Goal: Information Seeking & Learning: Learn about a topic

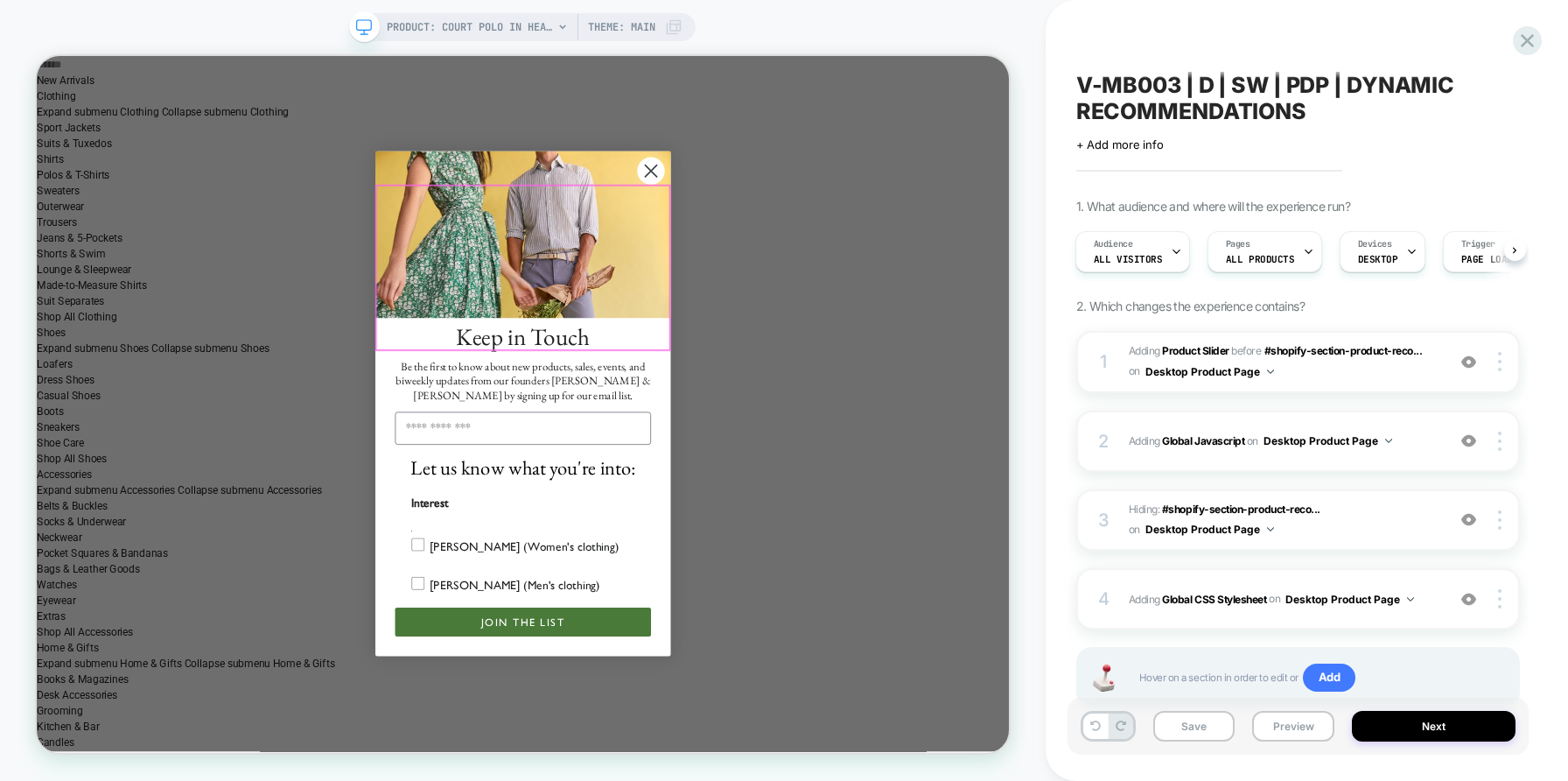
click at [880, 258] on img "POPUP Form" at bounding box center [685, 294] width 394 height 222
click at [845, 228] on circle "Close dialog" at bounding box center [855, 210] width 37 height 37
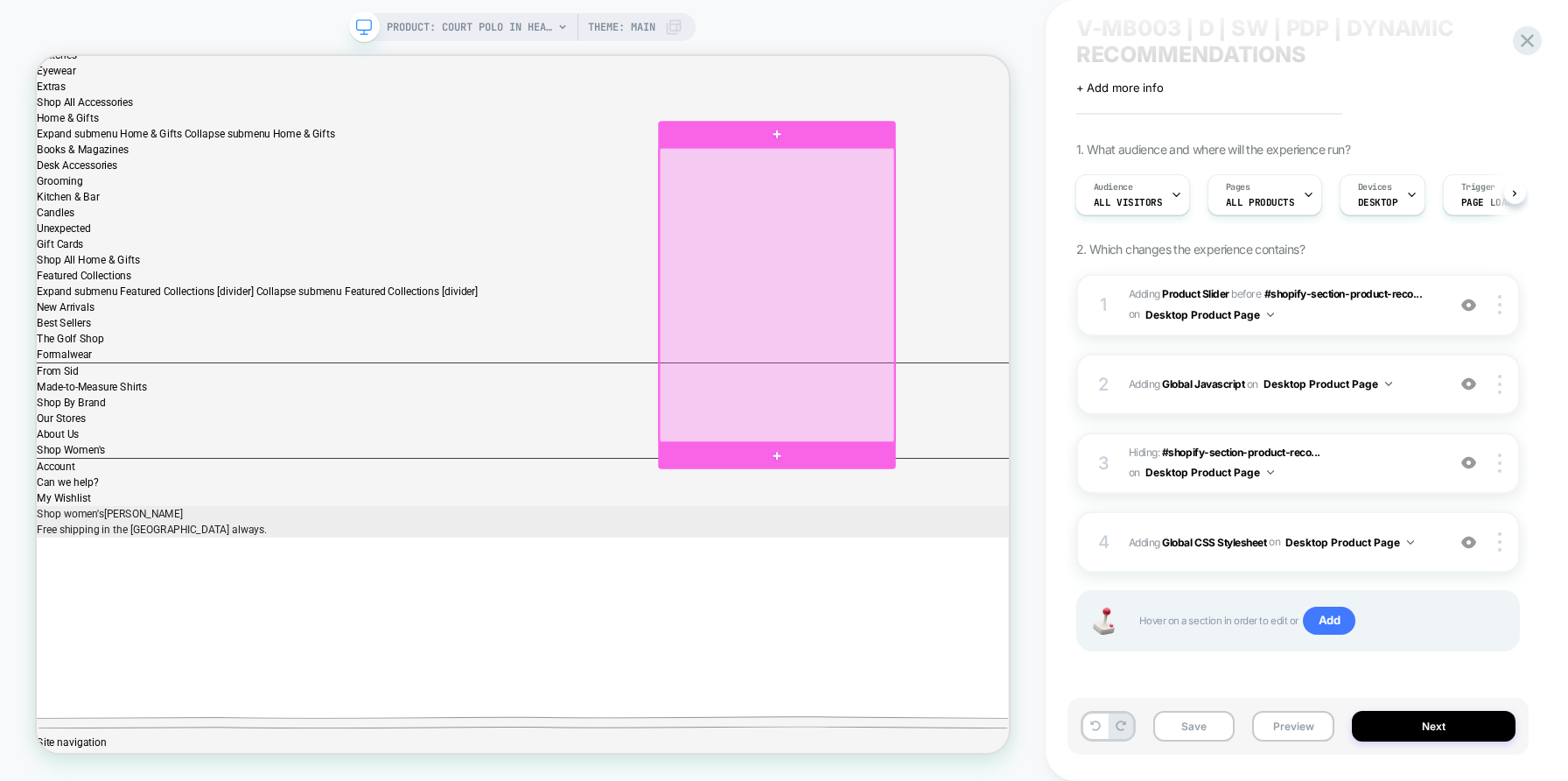
scroll to position [833, 0]
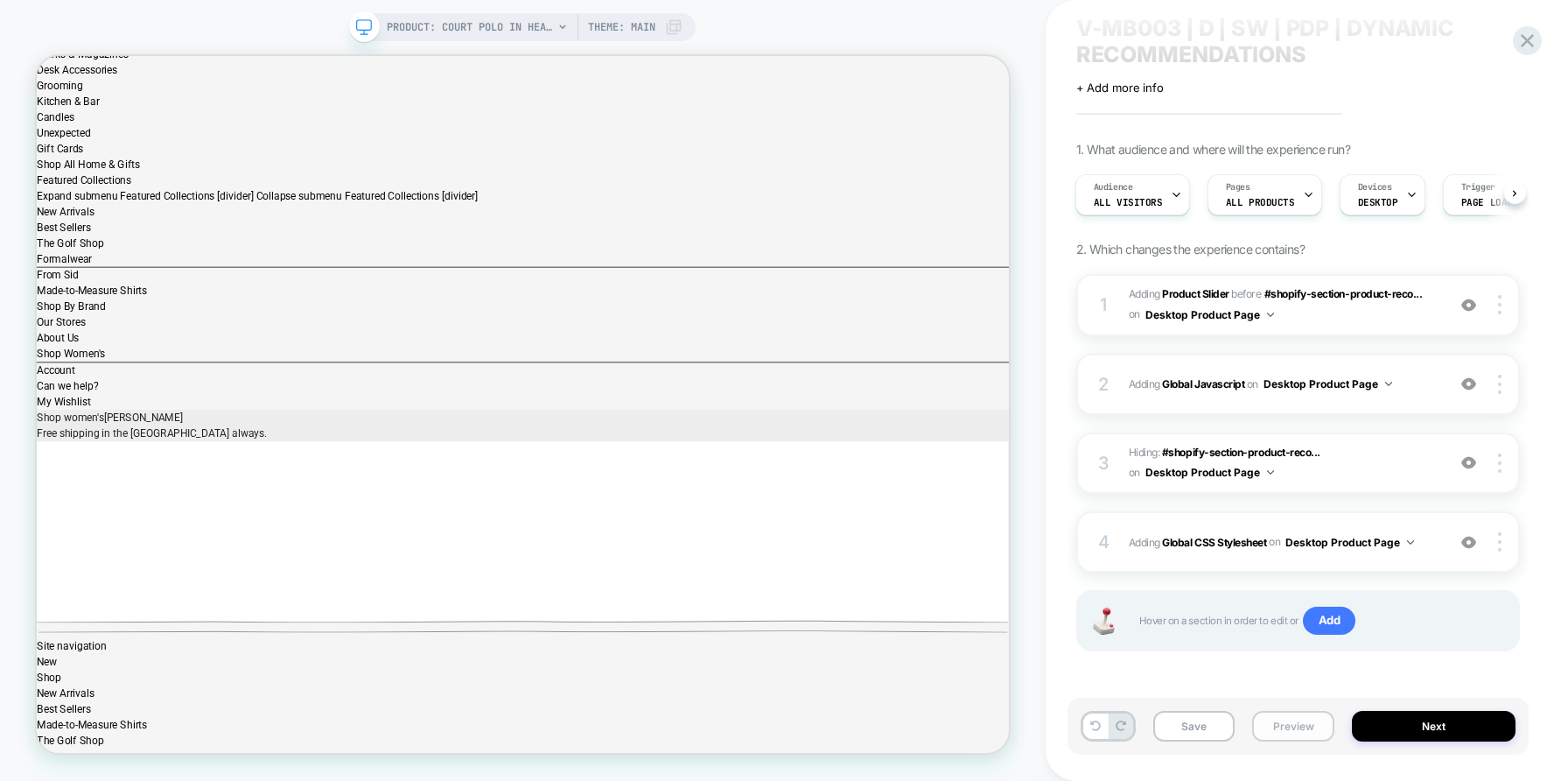
click at [1296, 735] on button "Preview" at bounding box center [1293, 726] width 83 height 31
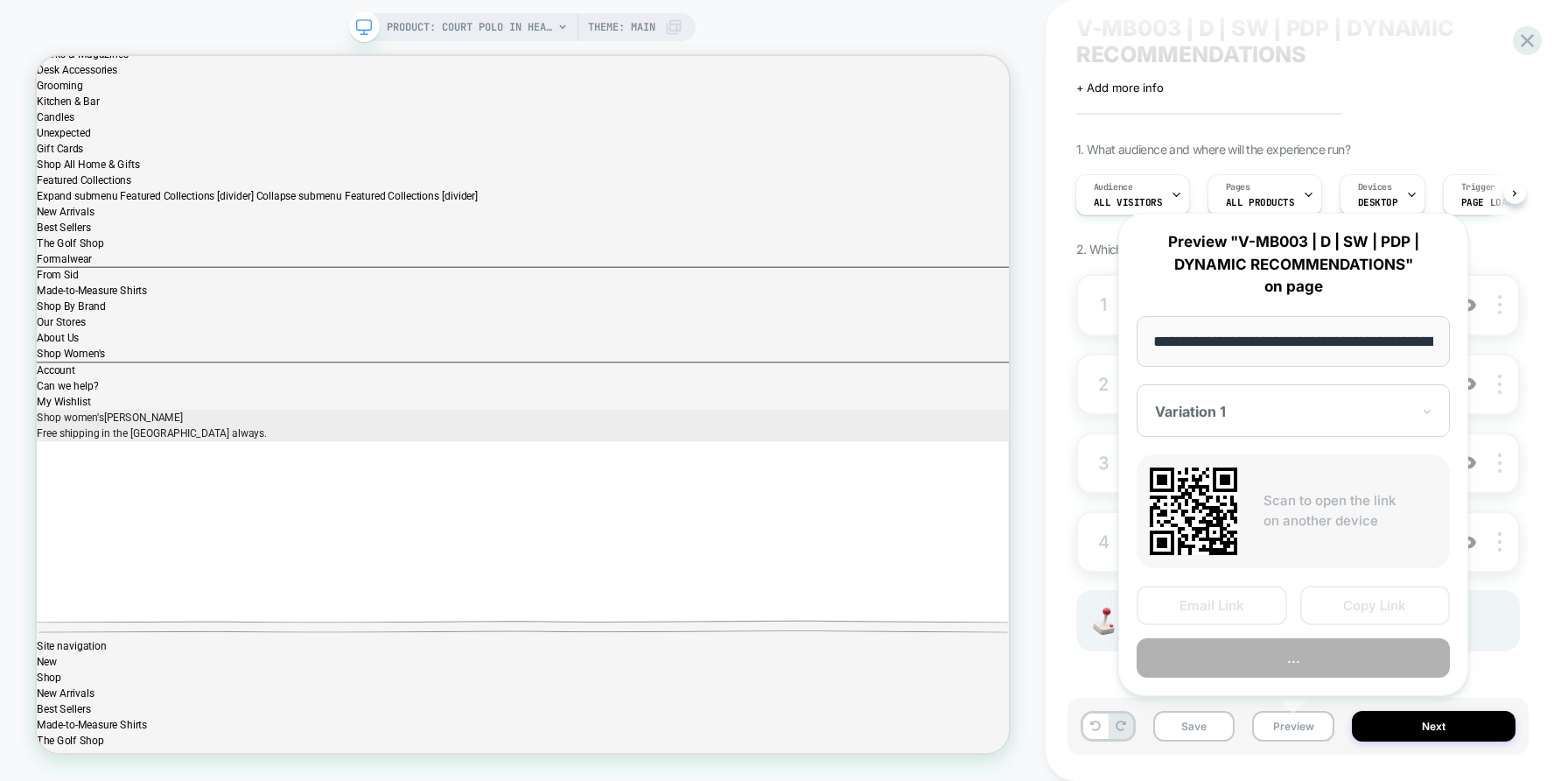
scroll to position [0, 563]
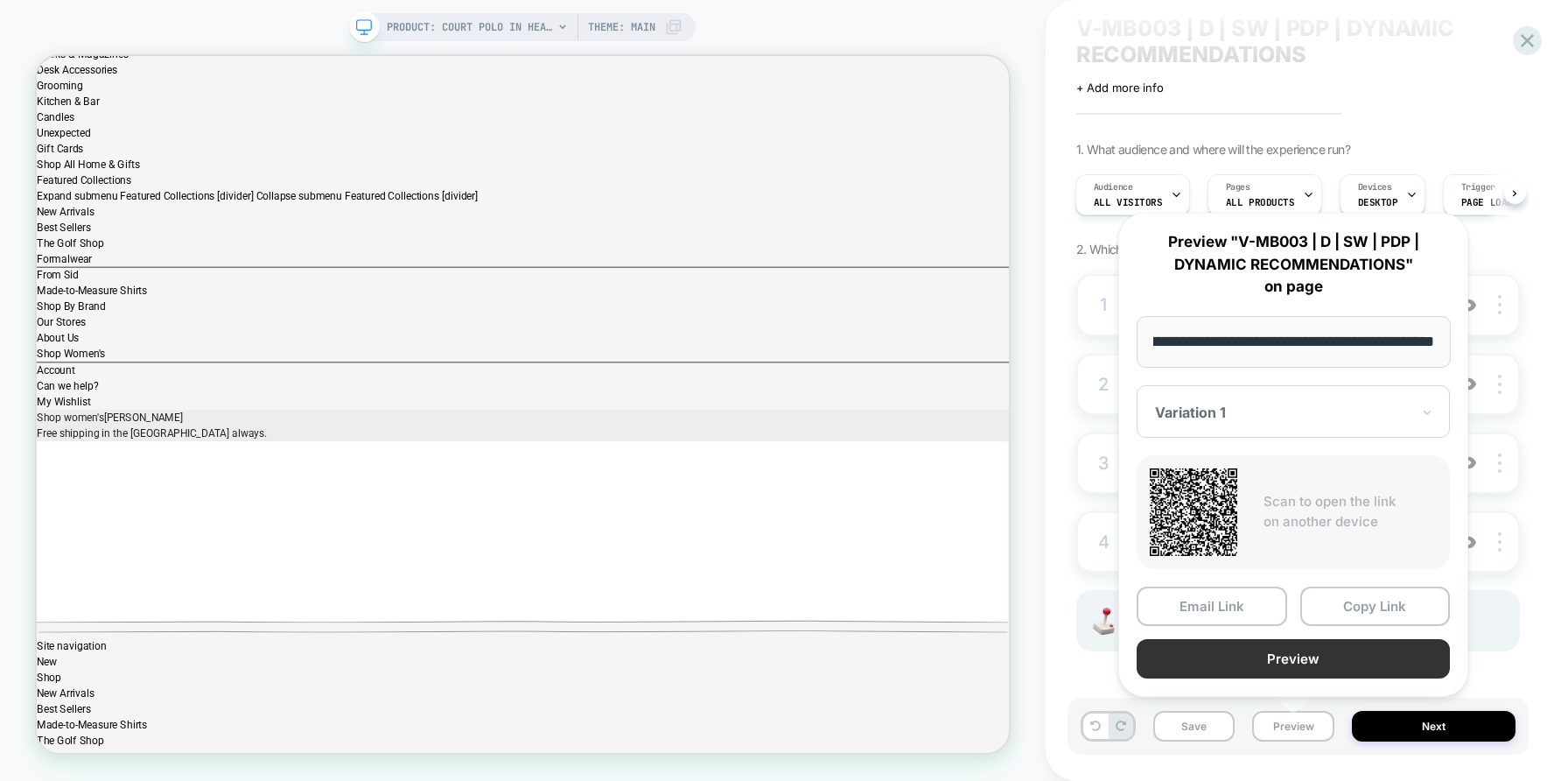
click at [1240, 654] on button "Preview" at bounding box center [1292, 659] width 313 height 39
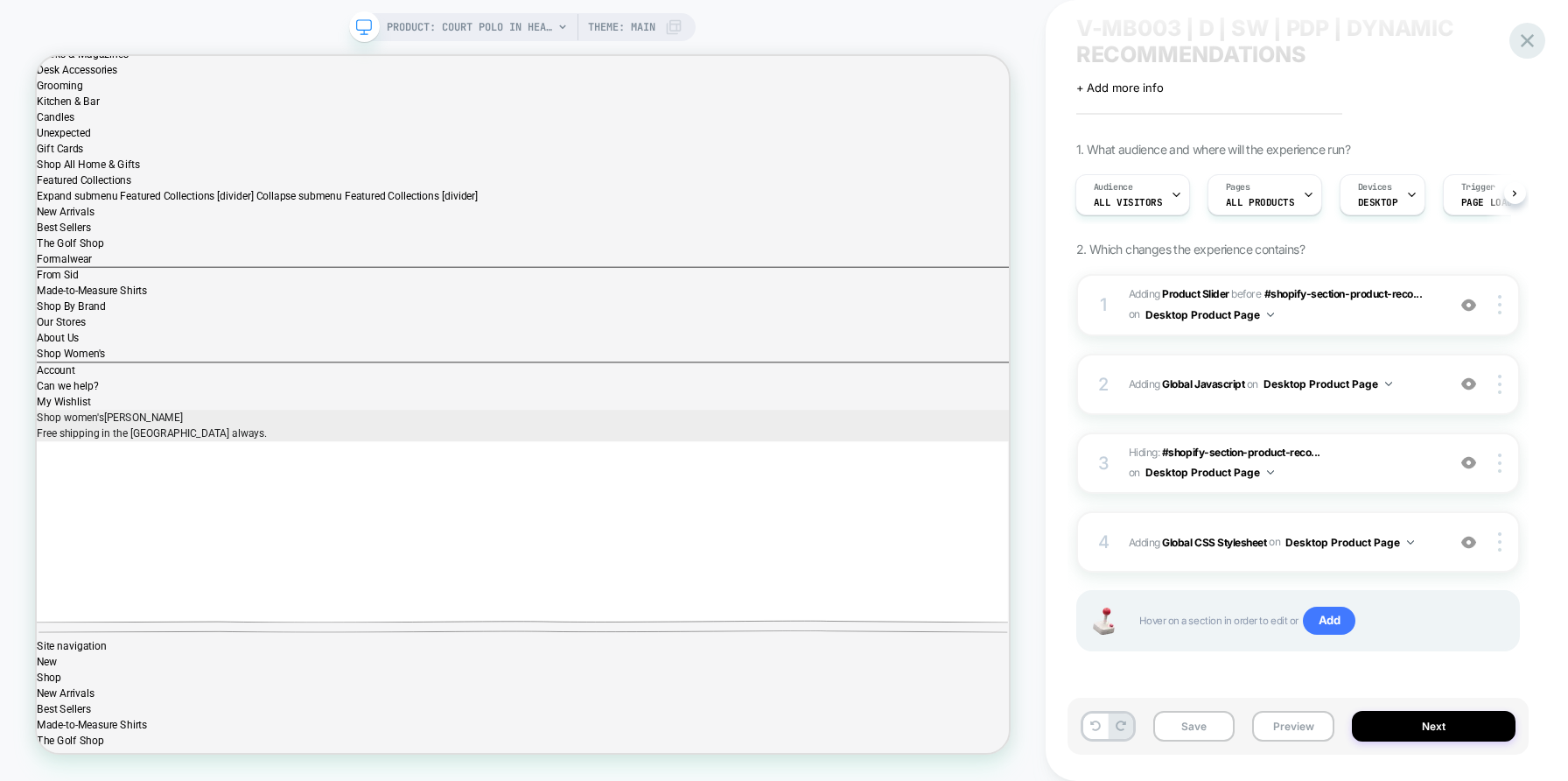
click at [1530, 34] on icon at bounding box center [1528, 40] width 23 height 23
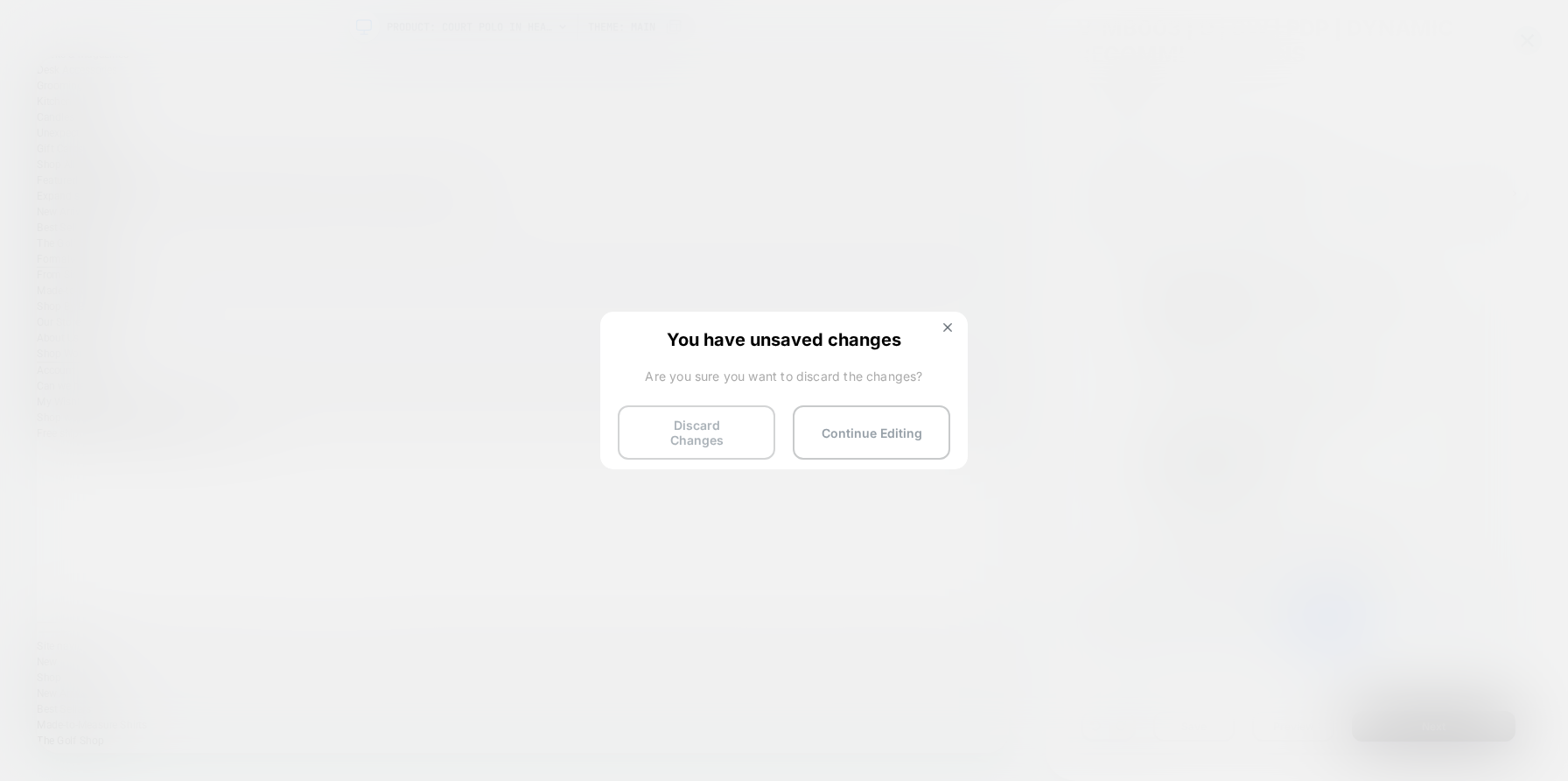
click at [715, 433] on button "Discard Changes" at bounding box center [696, 432] width 157 height 54
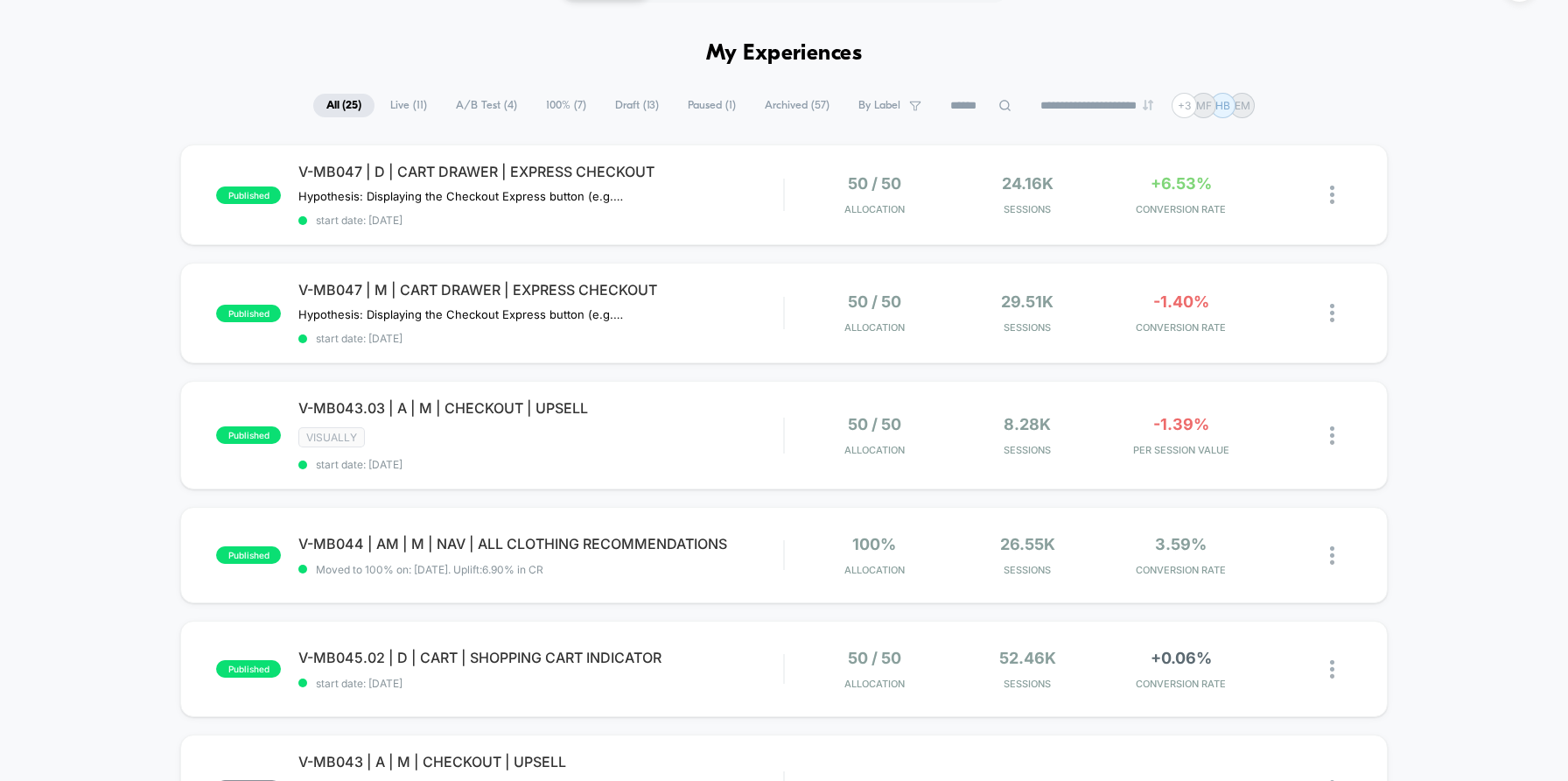
scroll to position [52, 0]
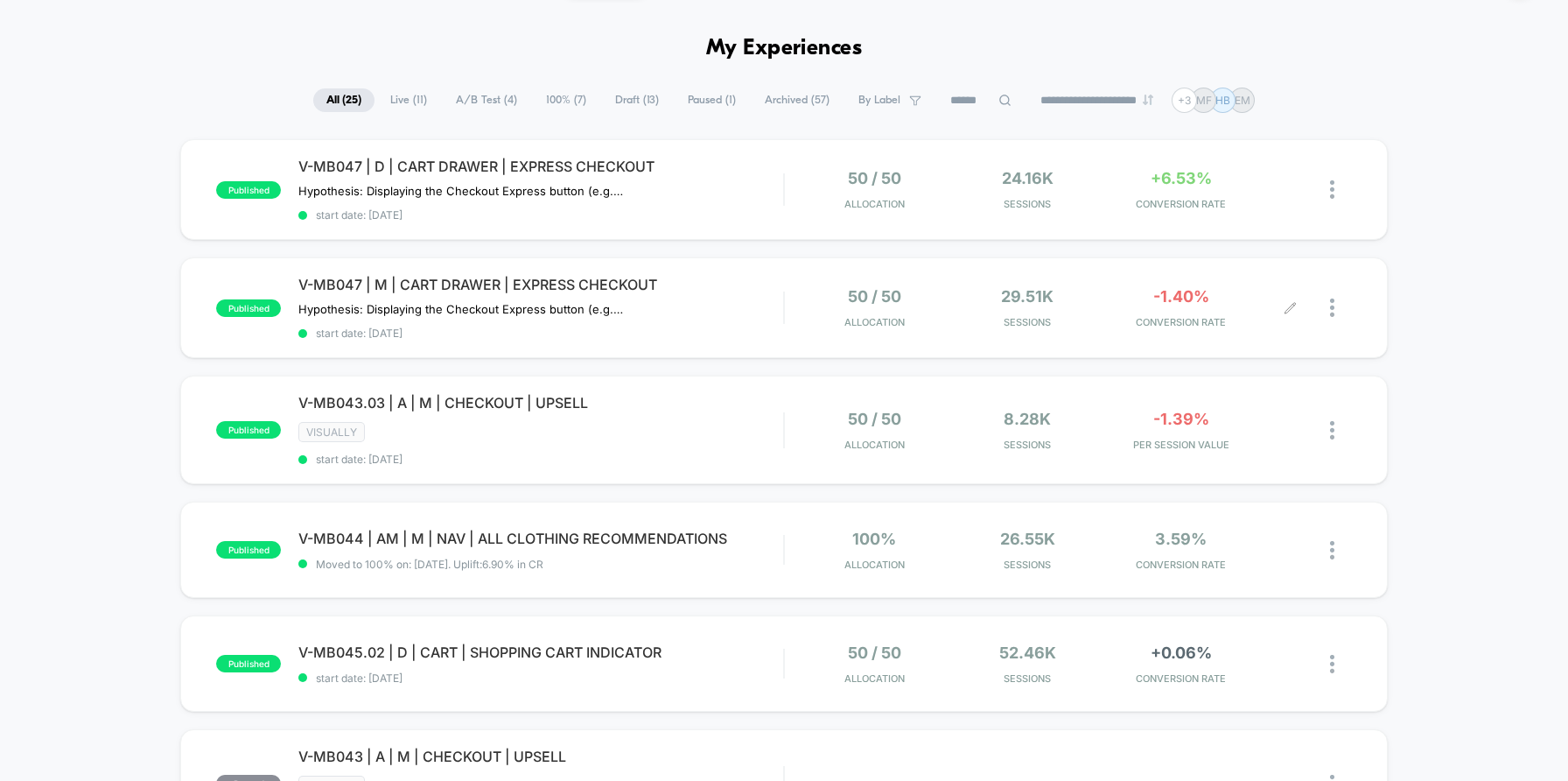
click at [1099, 297] on div "29.51k Sessions" at bounding box center [1028, 308] width 145 height 41
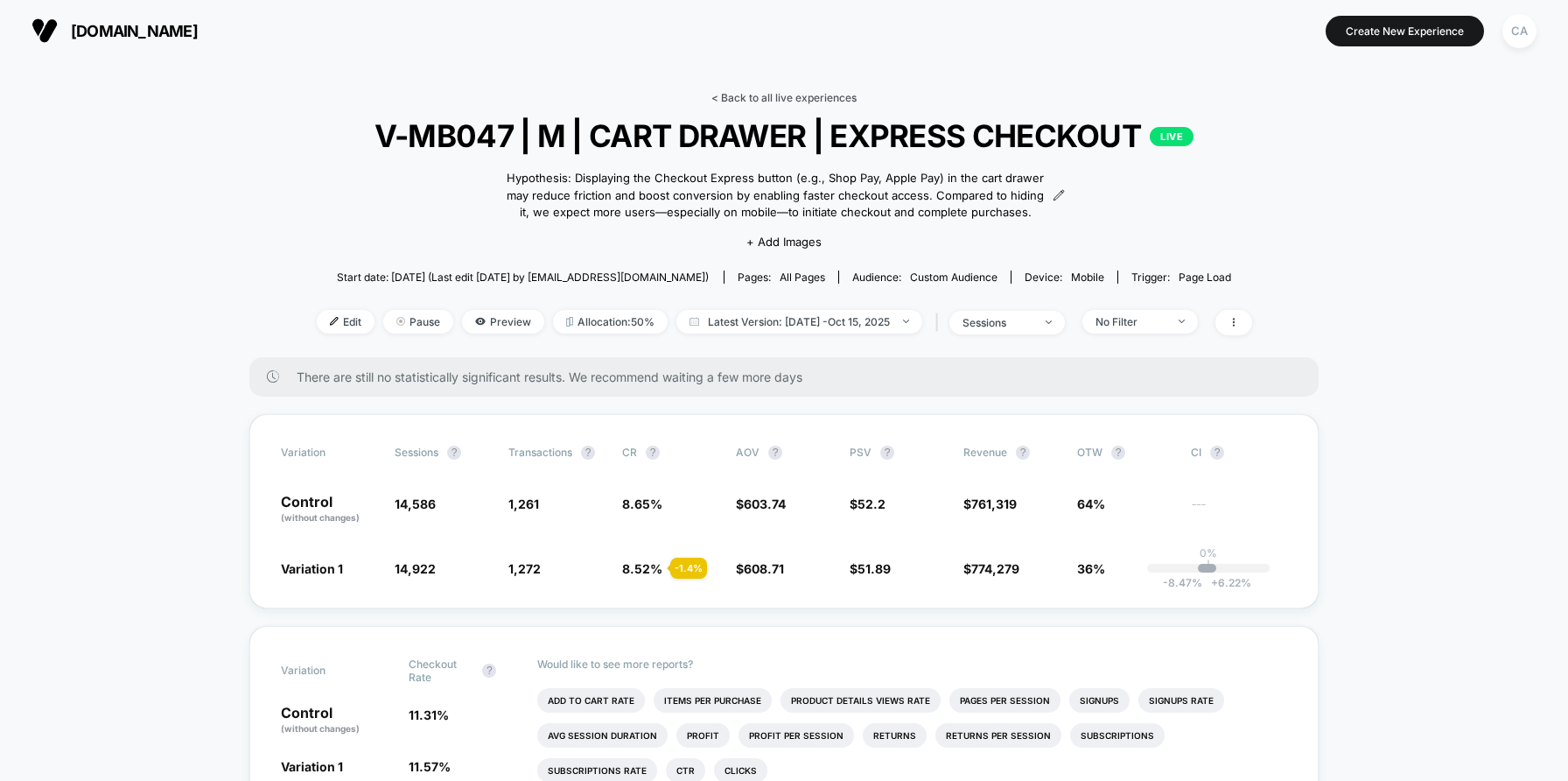
click at [775, 98] on link "< Back to all live experiences" at bounding box center [784, 97] width 145 height 13
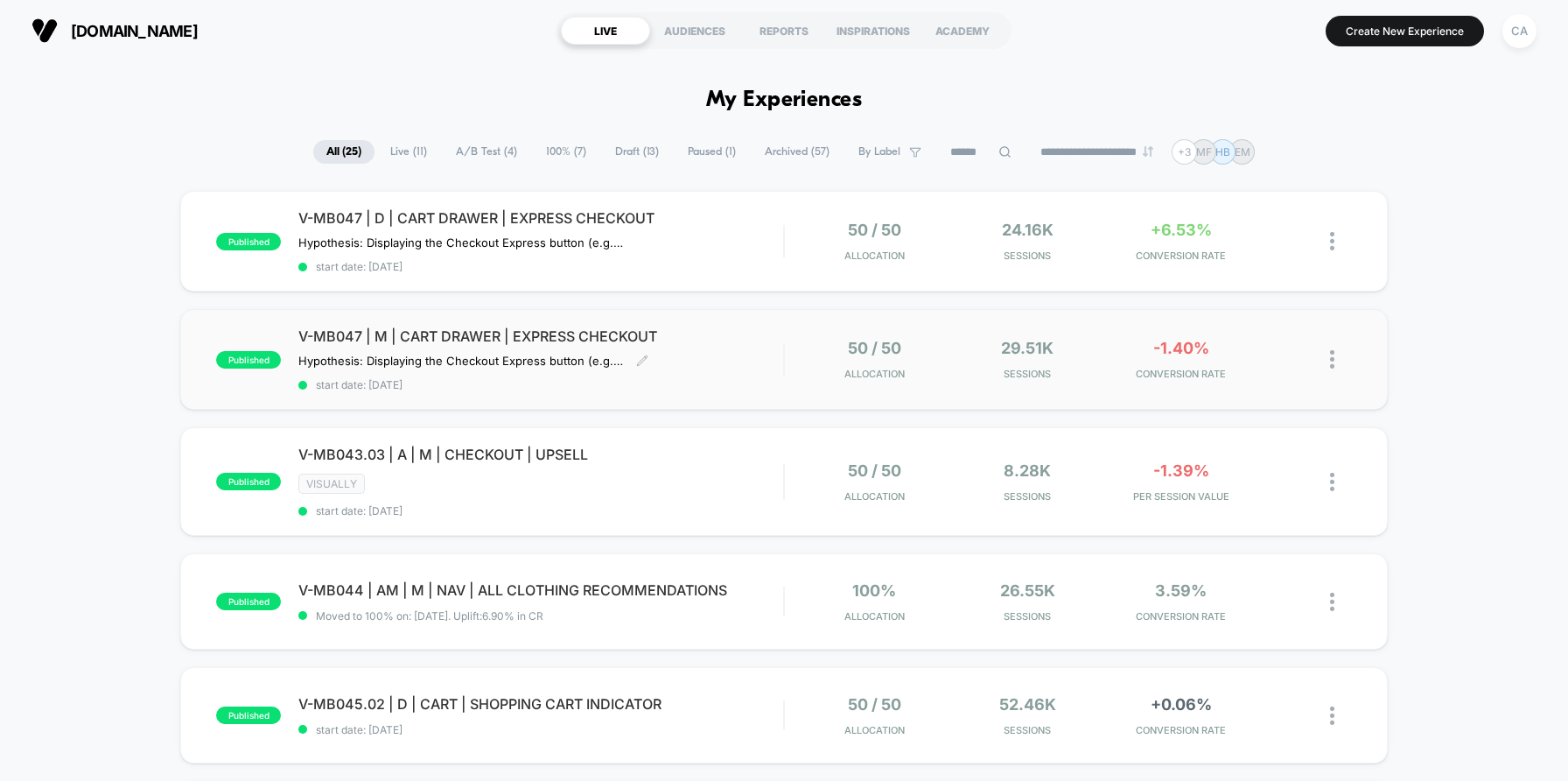
click at [724, 354] on div "V-MB047 | M | CART DRAWER | EXPRESS CHECKOUT Hypothesis: Displaying the Checkou…" at bounding box center [540, 359] width 485 height 64
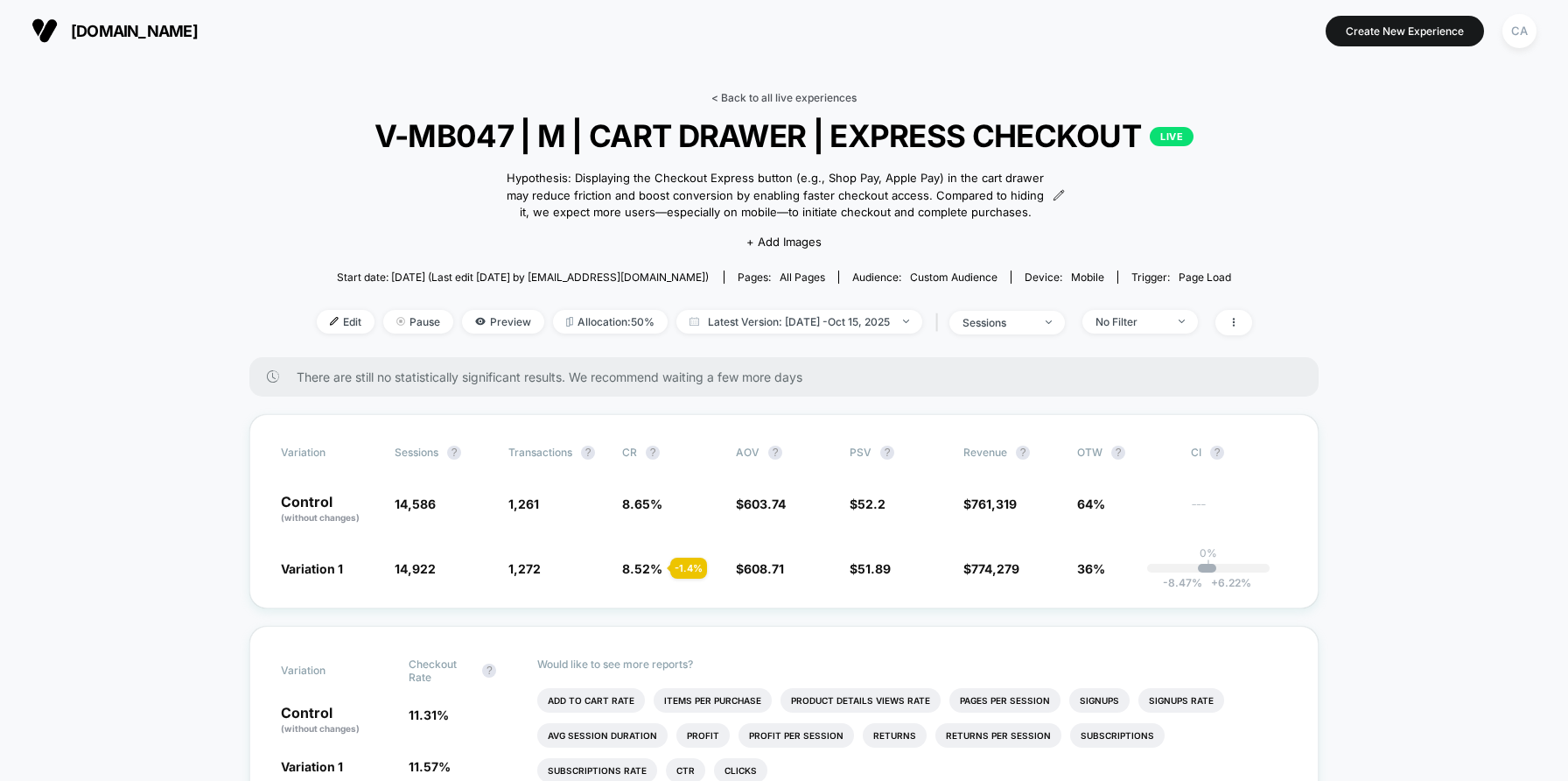
click at [835, 98] on link "< Back to all live experiences" at bounding box center [784, 97] width 145 height 13
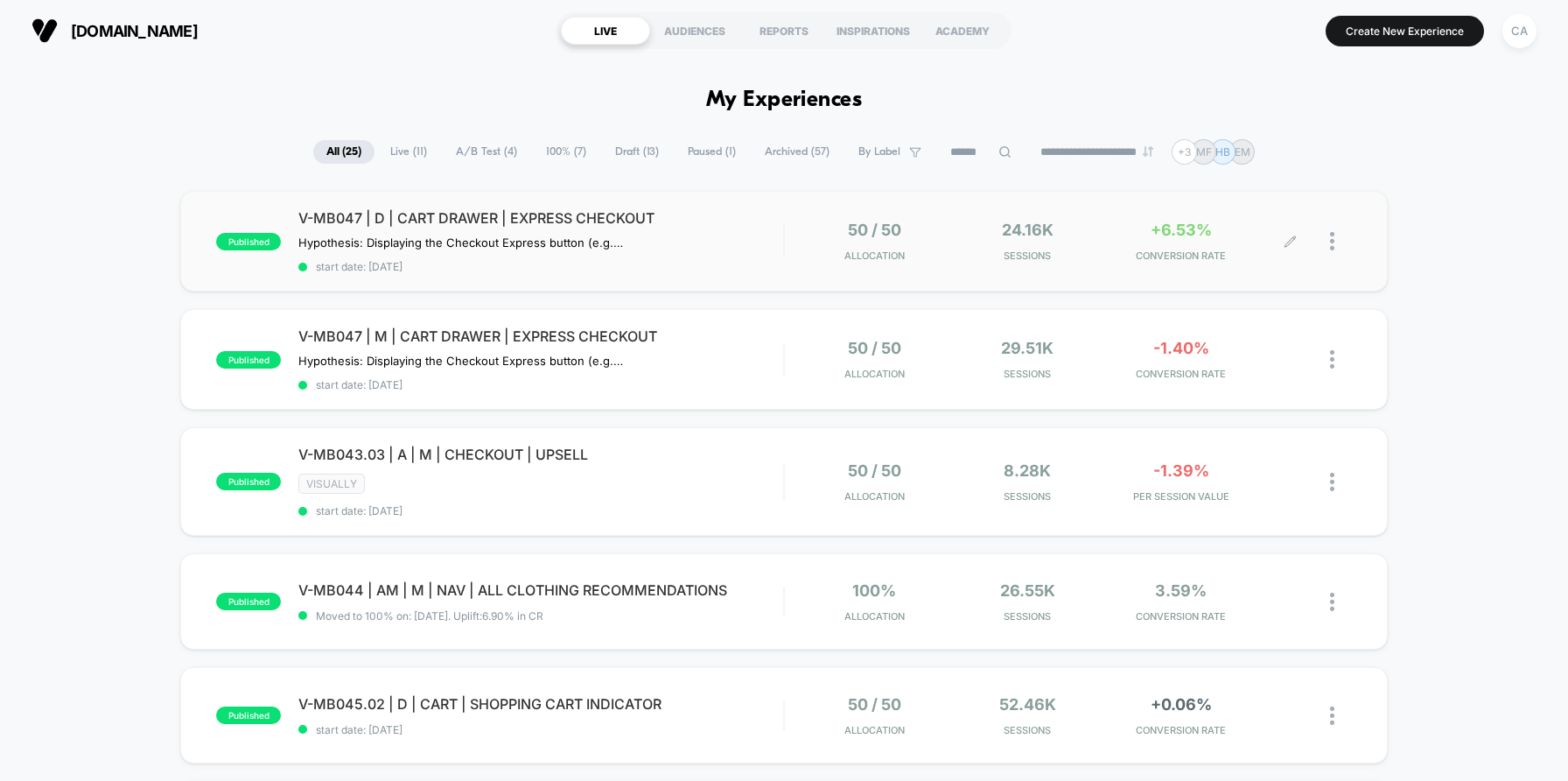
click at [793, 244] on div "50 / 50 Allocation 24.16k Sessions +6.53% CONVERSION RATE" at bounding box center [1068, 241] width 567 height 41
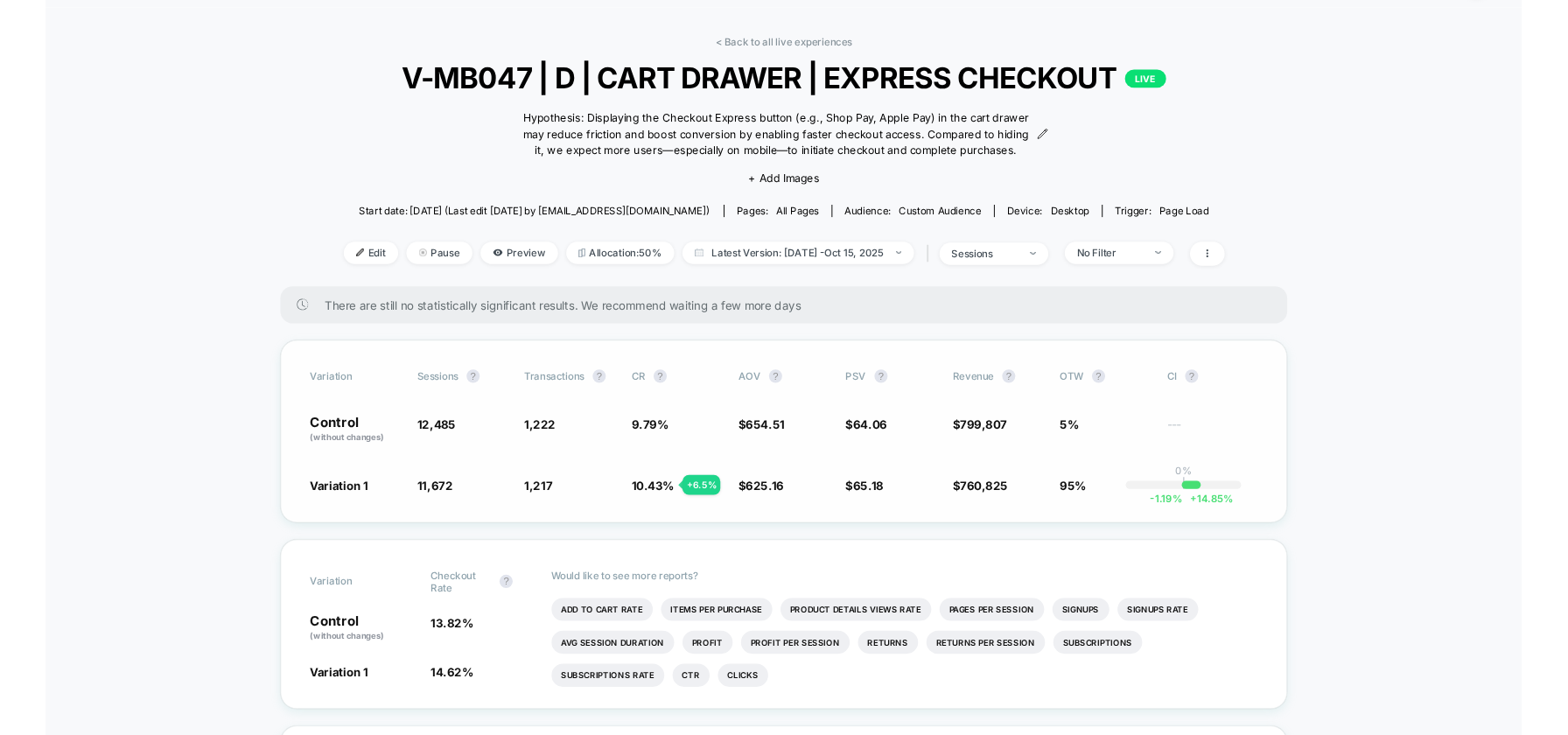
scroll to position [63, 0]
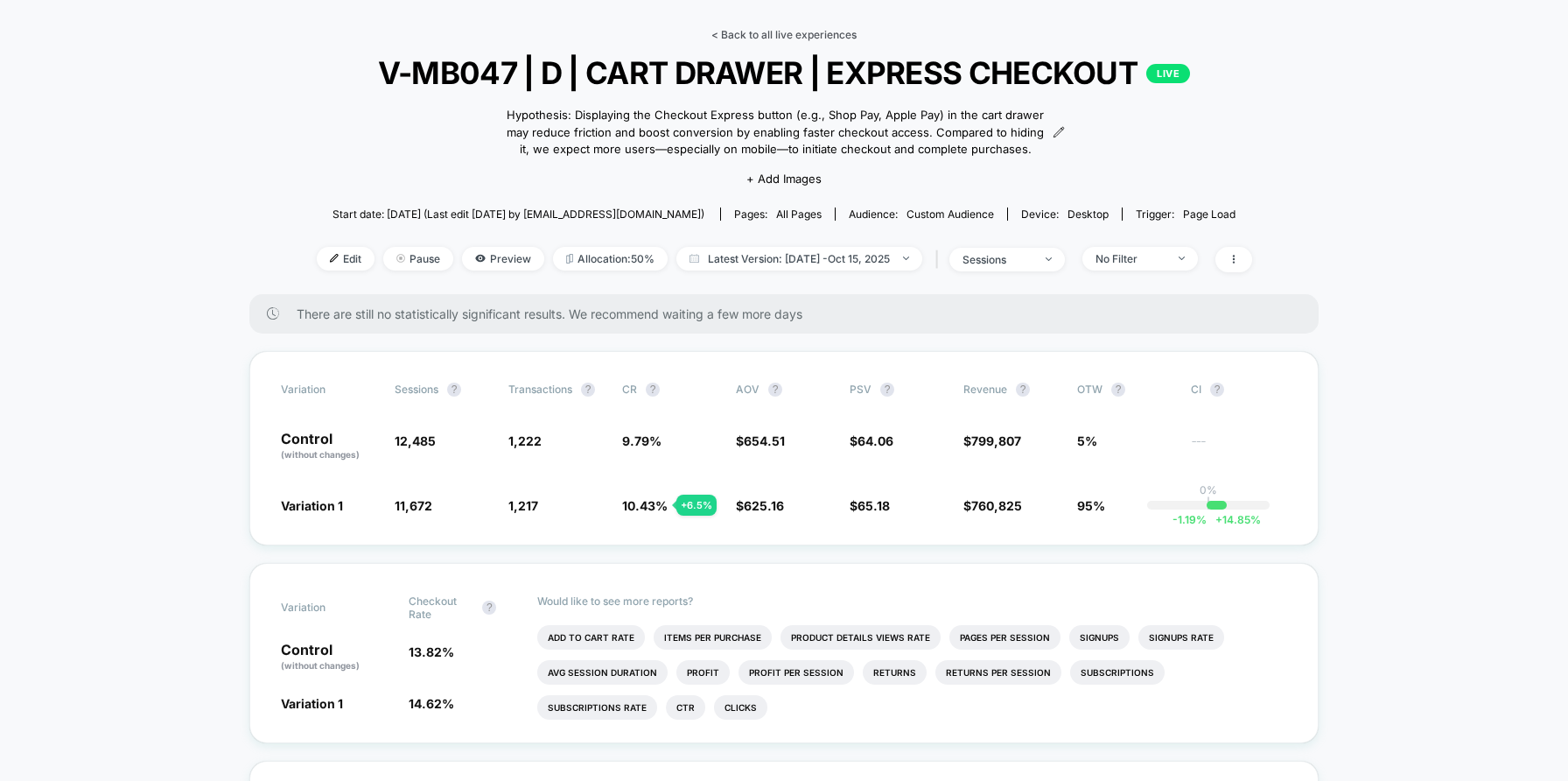
click at [749, 28] on link "< Back to all live experiences" at bounding box center [784, 34] width 145 height 13
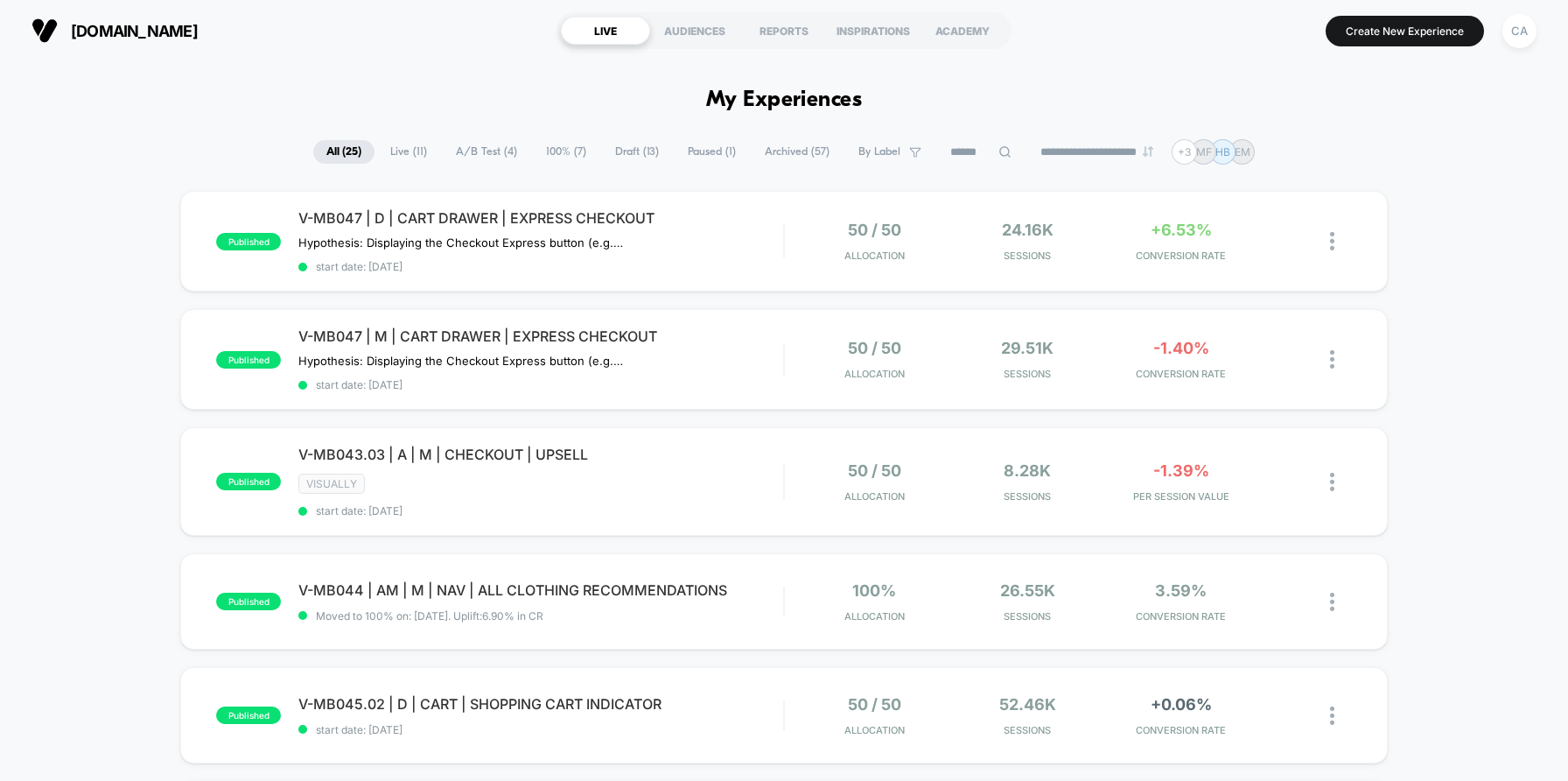
click at [481, 147] on span "A/B Test ( 4 )" at bounding box center [486, 152] width 87 height 23
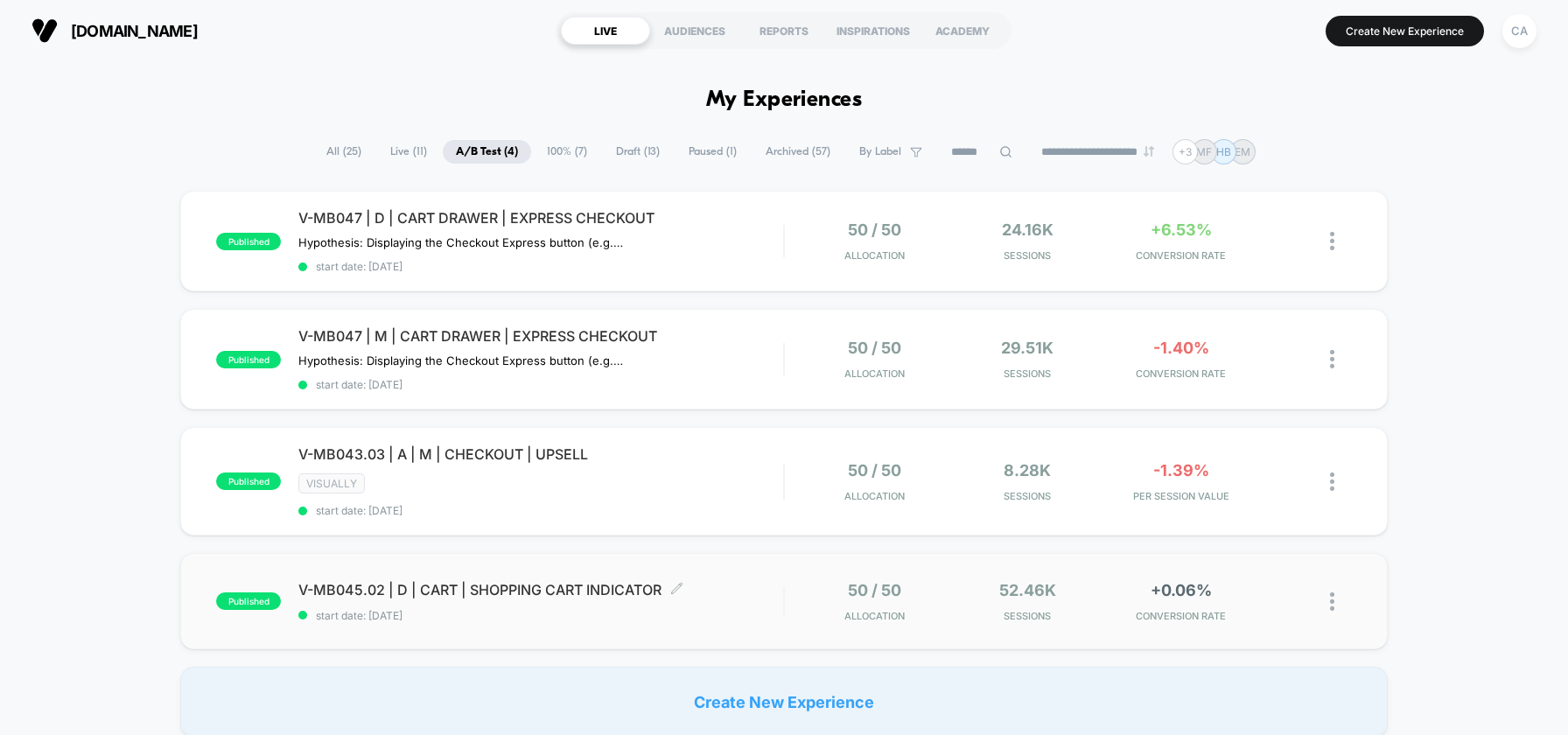
click at [751, 609] on span "start date: [DATE]" at bounding box center [540, 616] width 485 height 13
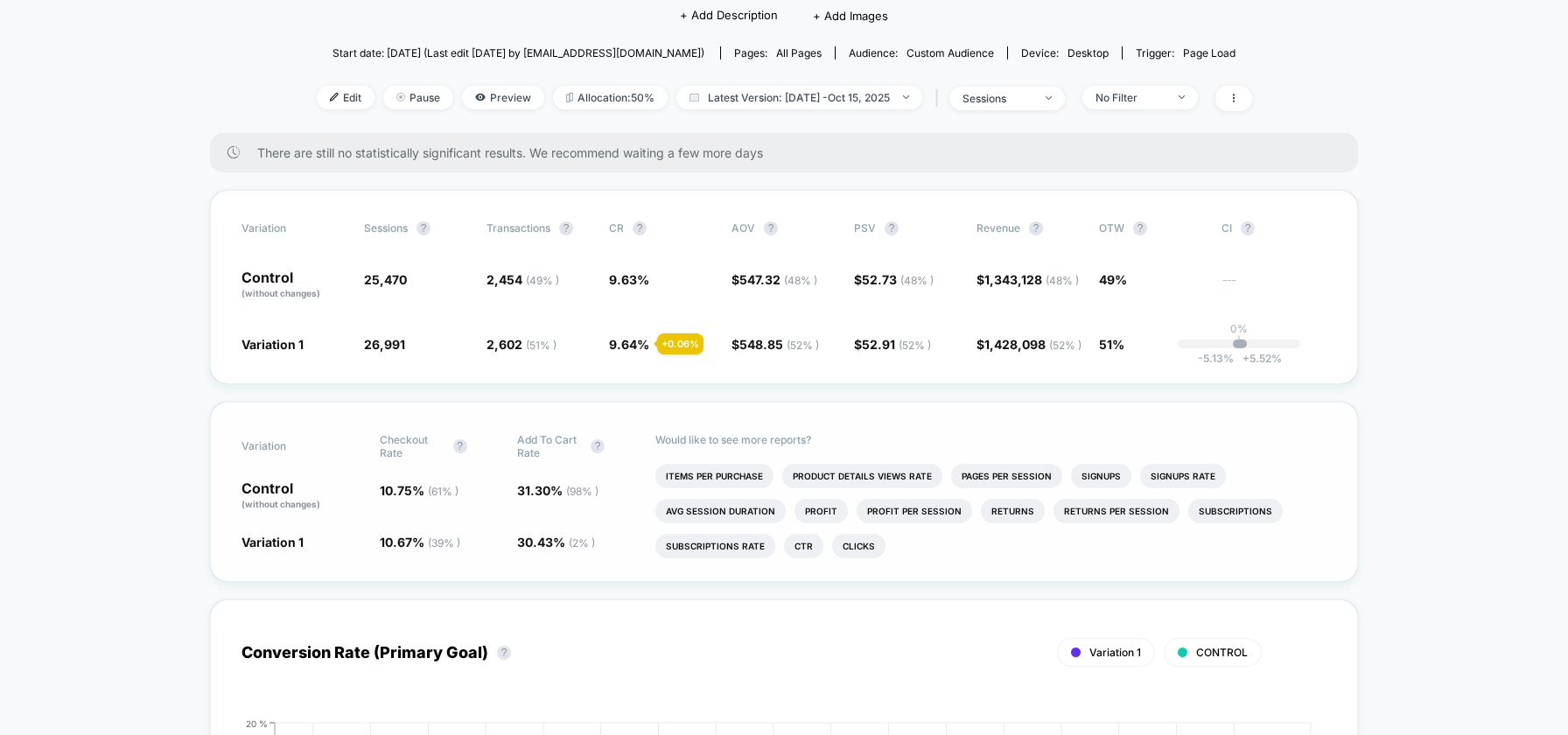
scroll to position [187, 0]
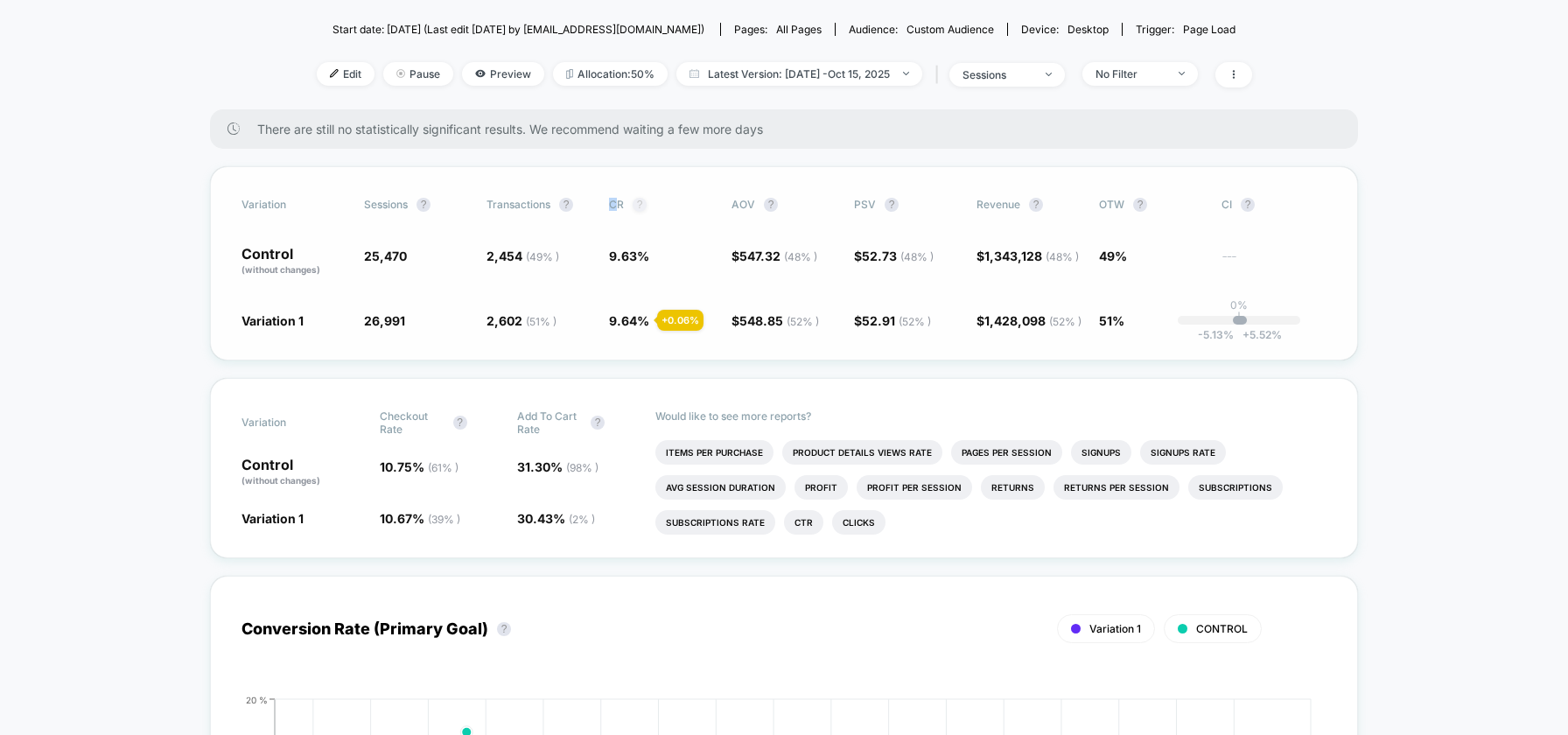
drag, startPoint x: 606, startPoint y: 201, endPoint x: 642, endPoint y: 205, distance: 36.2
click at [632, 202] on div "Variation Sessions ? Transactions ? CR ? AOV ? PSV ? Revenue ? OTW ? CI ?" at bounding box center [784, 205] width 1085 height 14
drag, startPoint x: 851, startPoint y: 206, endPoint x: 901, endPoint y: 203, distance: 50.1
click at [901, 203] on div "Variation Sessions ? Transactions ? CR ? AOV ? PSV ? Revenue ? OTW ? CI ?" at bounding box center [784, 205] width 1085 height 14
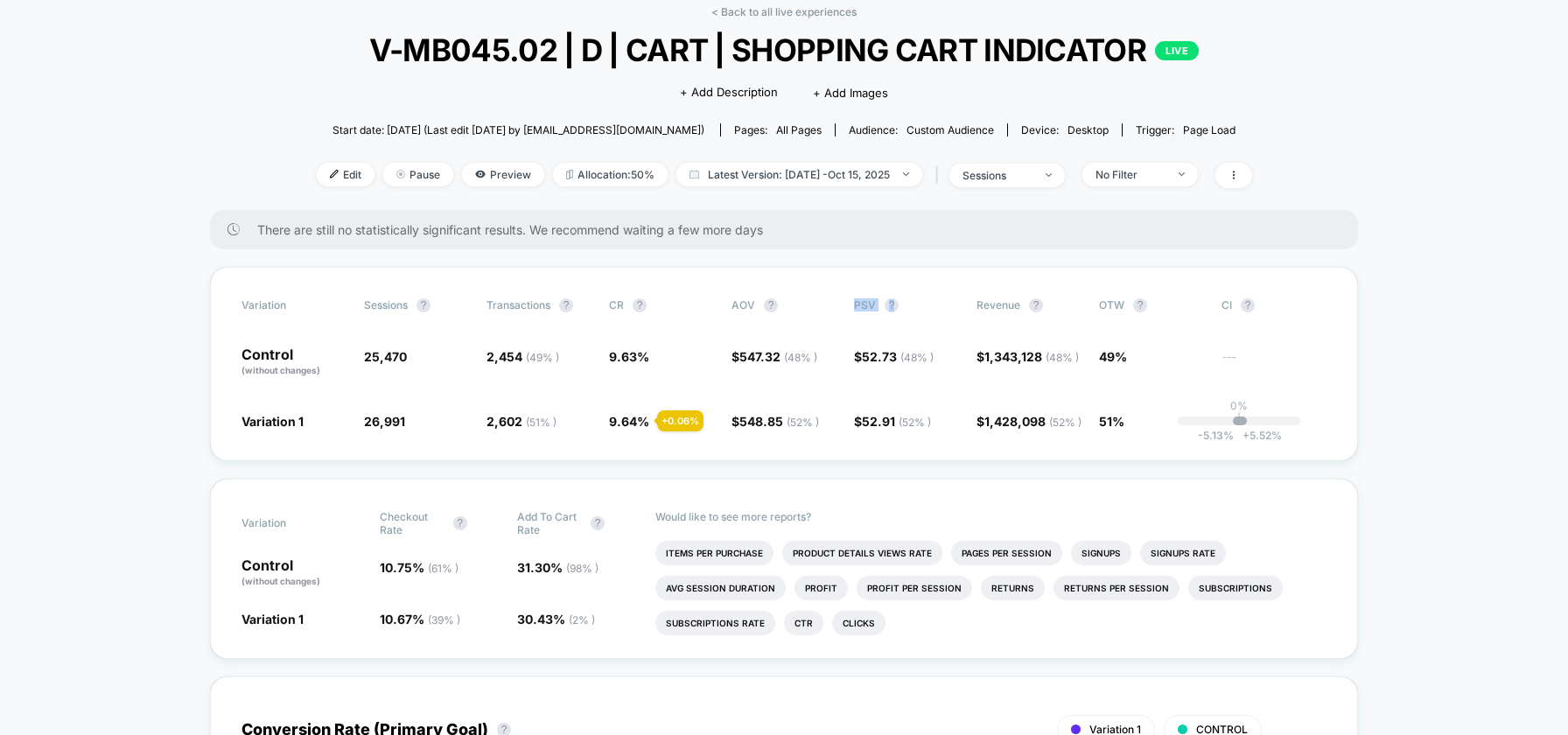
scroll to position [0, 0]
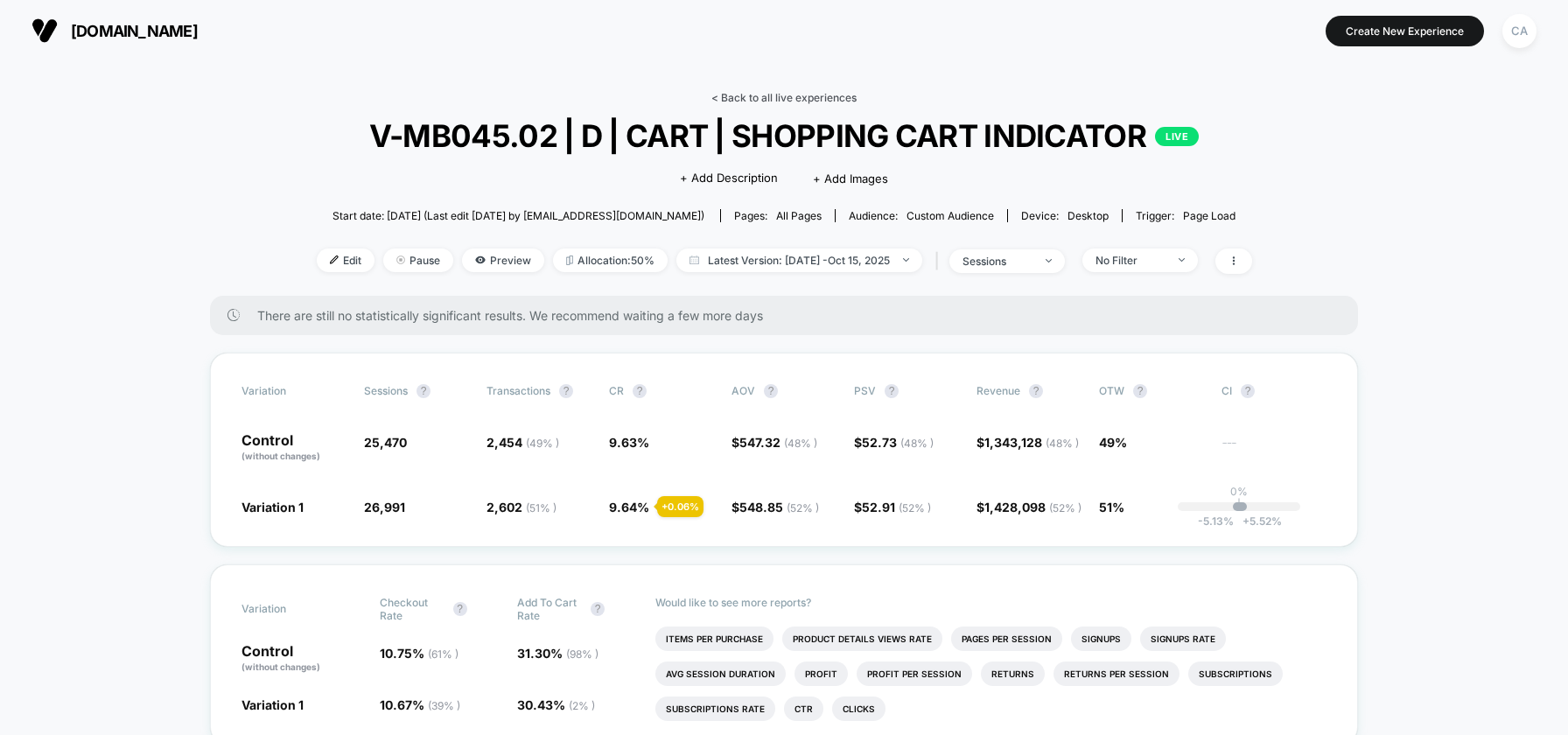
click at [775, 98] on link "< Back to all live experiences" at bounding box center [784, 97] width 145 height 13
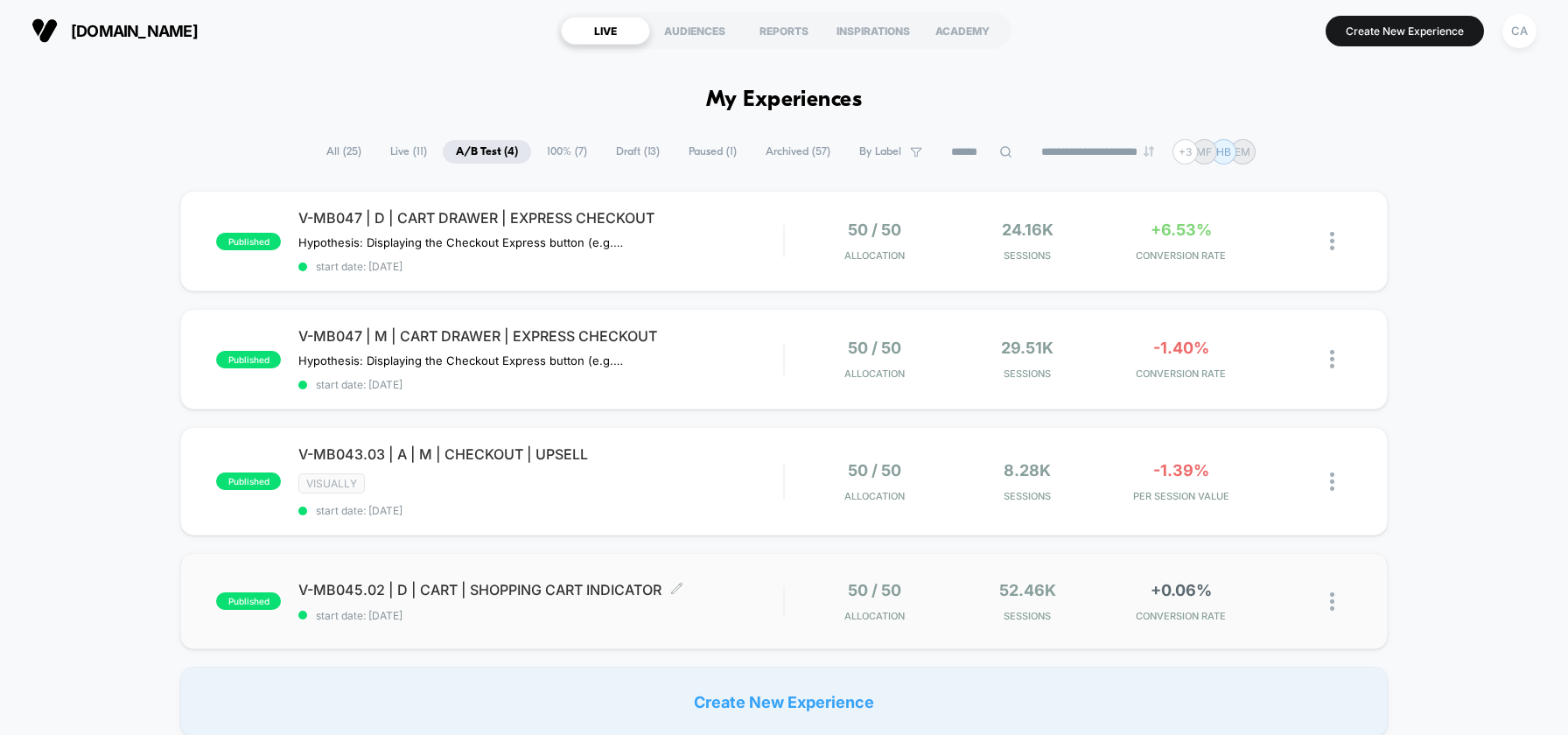
click at [740, 581] on span "V-MB045.02 | D | CART | SHOPPING CART INDICATOR Click to edit experience details" at bounding box center [540, 589] width 485 height 17
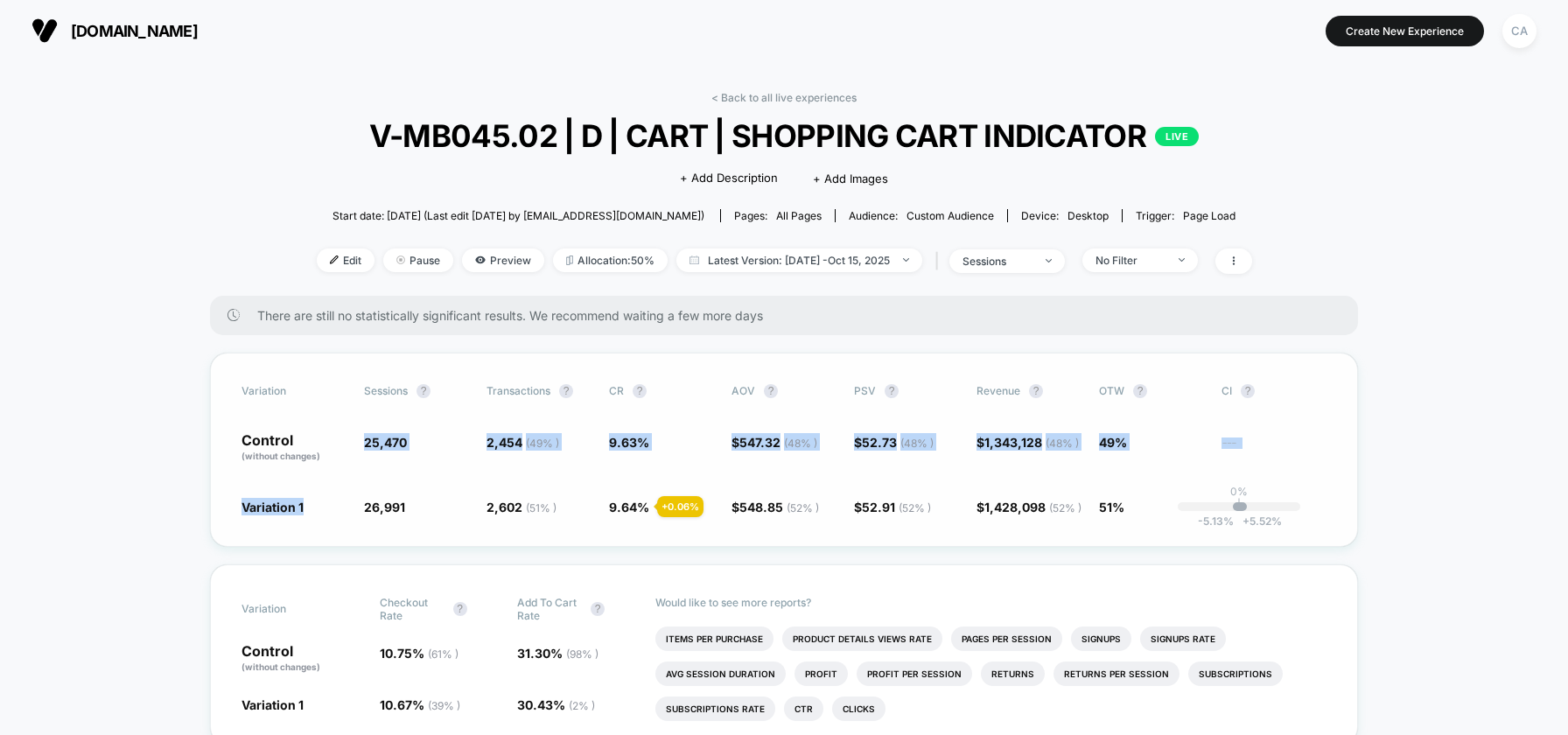
drag, startPoint x: 360, startPoint y: 444, endPoint x: 401, endPoint y: 504, distance: 72.7
click at [401, 504] on div "Variation Sessions ? Transactions ? CR ? AOV ? PSV ? Revenue ? OTW ? CI ? Contr…" at bounding box center [784, 450] width 1148 height 194
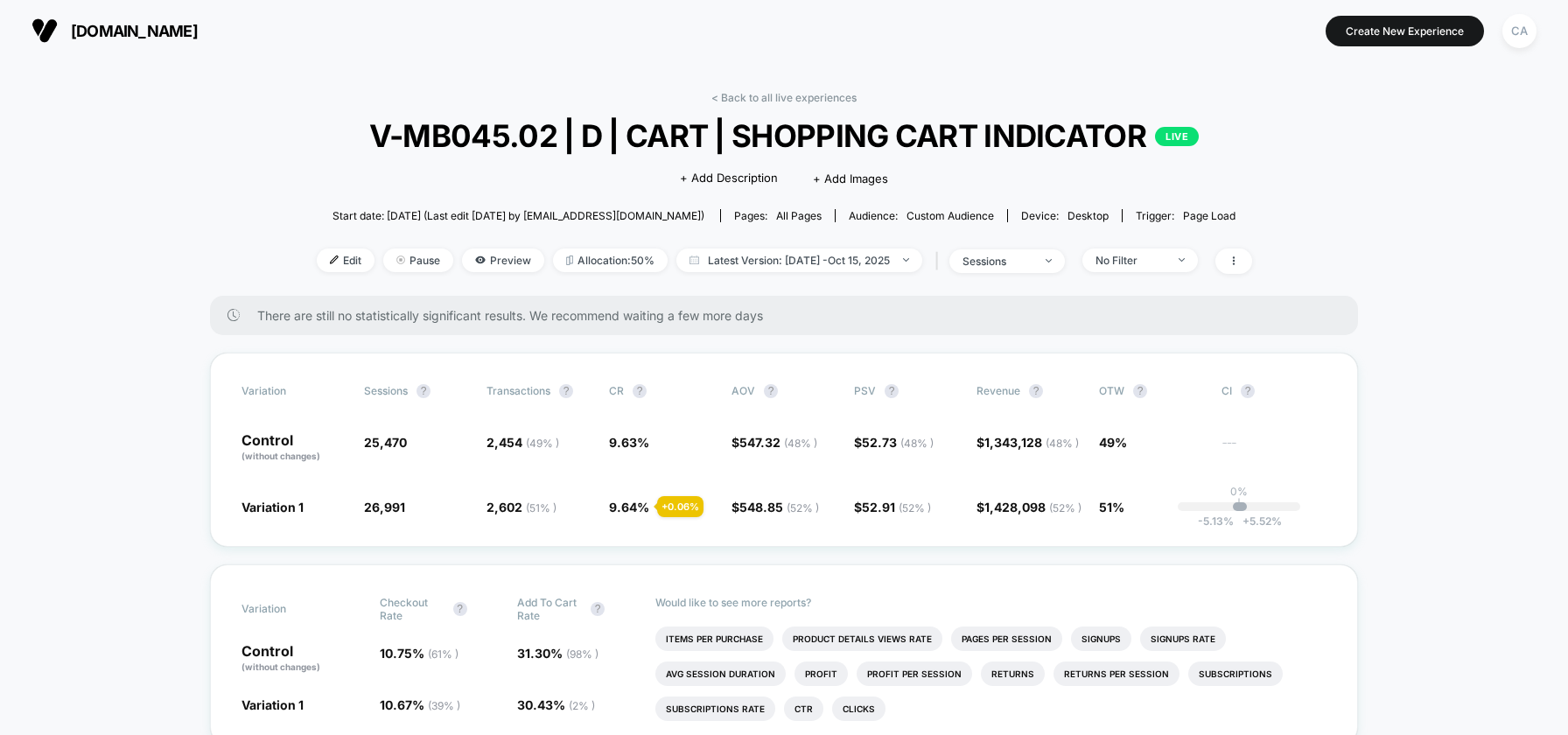
click at [760, 95] on link "< Back to all live experiences" at bounding box center [784, 97] width 145 height 13
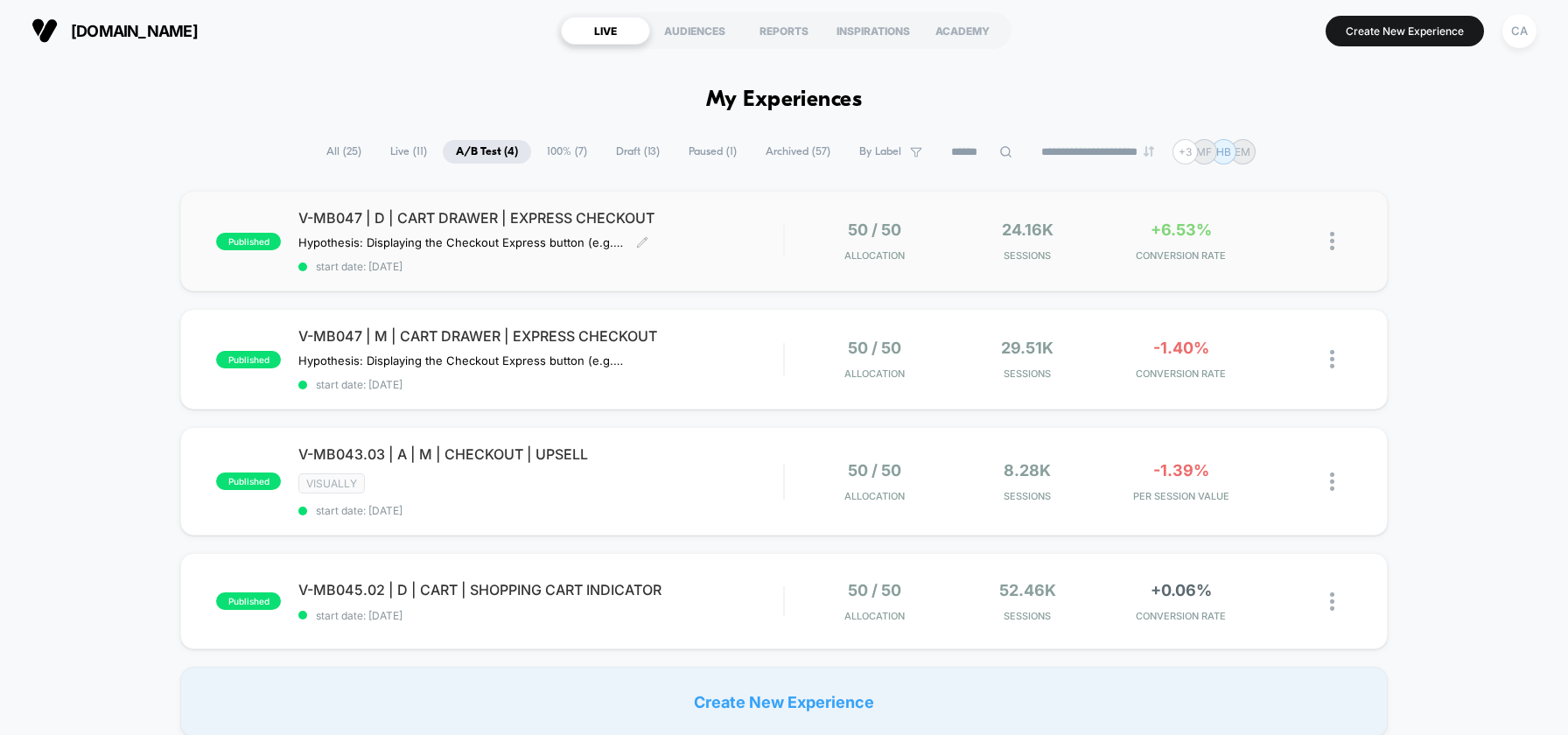
click at [755, 260] on span "start date: [DATE]" at bounding box center [540, 267] width 485 height 13
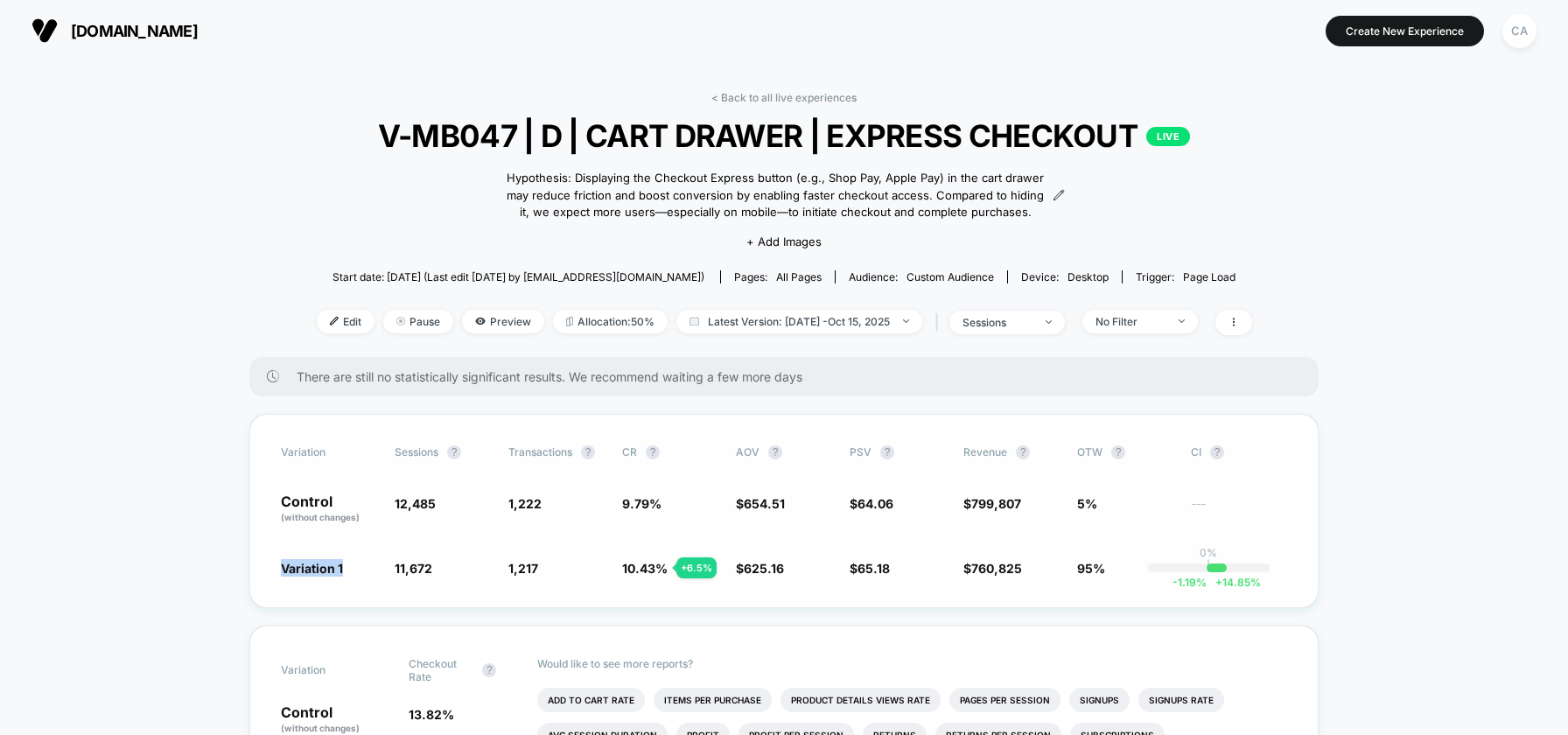
drag, startPoint x: 279, startPoint y: 565, endPoint x: 352, endPoint y: 561, distance: 73.1
click at [352, 561] on div "Variation Sessions ? Transactions ? CR ? AOV ? PSV ? Revenue ? OTW ? CI ? Contr…" at bounding box center [784, 511] width 1069 height 194
drag, startPoint x: 280, startPoint y: 493, endPoint x: 346, endPoint y: 494, distance: 66.0
click at [346, 494] on p "Control (without changes)" at bounding box center [328, 509] width 96 height 30
drag, startPoint x: 274, startPoint y: 563, endPoint x: 427, endPoint y: 563, distance: 153.0
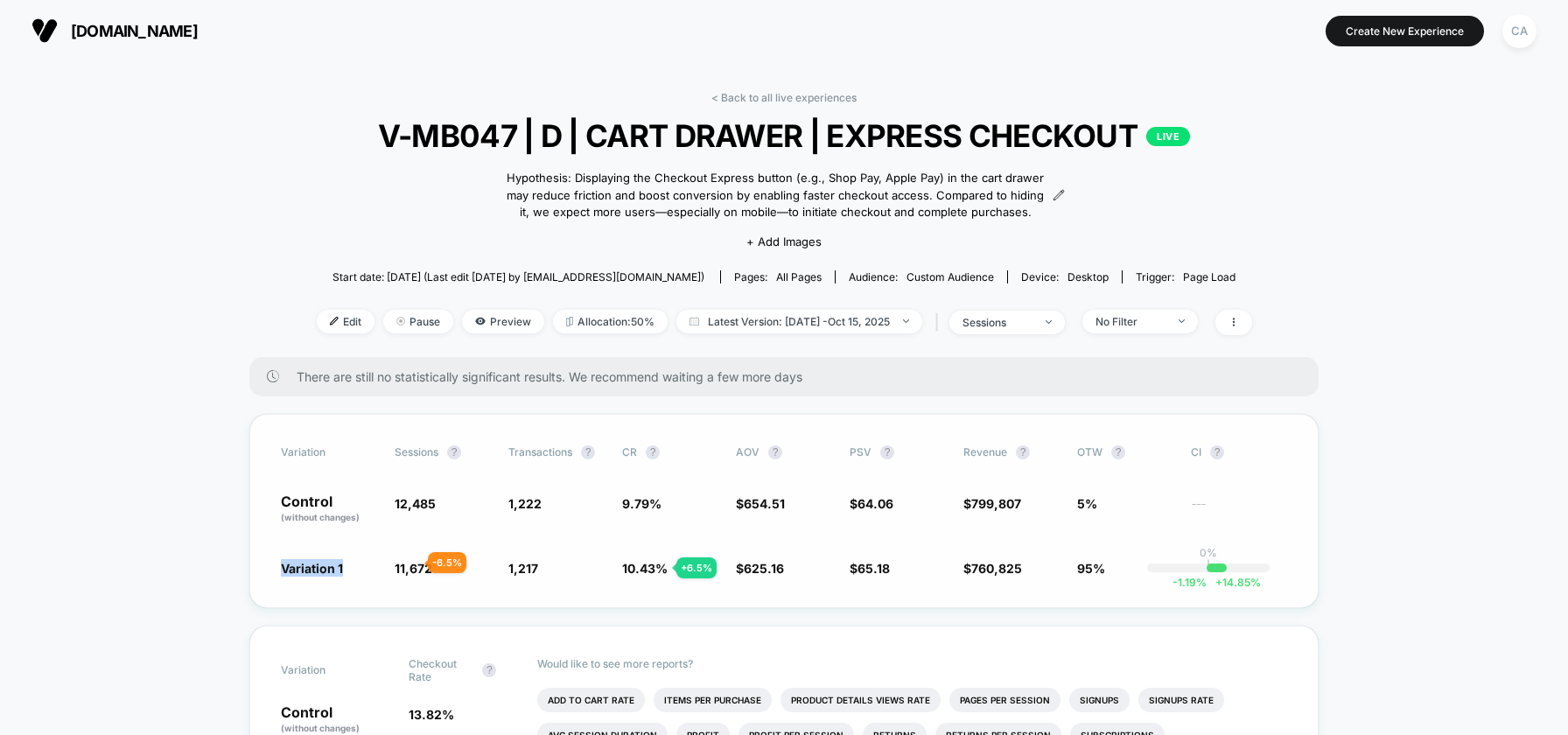
click at [427, 563] on div "Variation Sessions ? Transactions ? CR ? AOV ? PSV ? Revenue ? OTW ? CI ? Contr…" at bounding box center [784, 511] width 1069 height 194
click at [261, 509] on div "Variation Sessions ? Transactions ? CR ? AOV ? PSV ? Revenue ? OTW ? CI ? Contr…" at bounding box center [784, 511] width 1069 height 194
click at [773, 97] on link "< Back to all live experiences" at bounding box center [784, 97] width 145 height 13
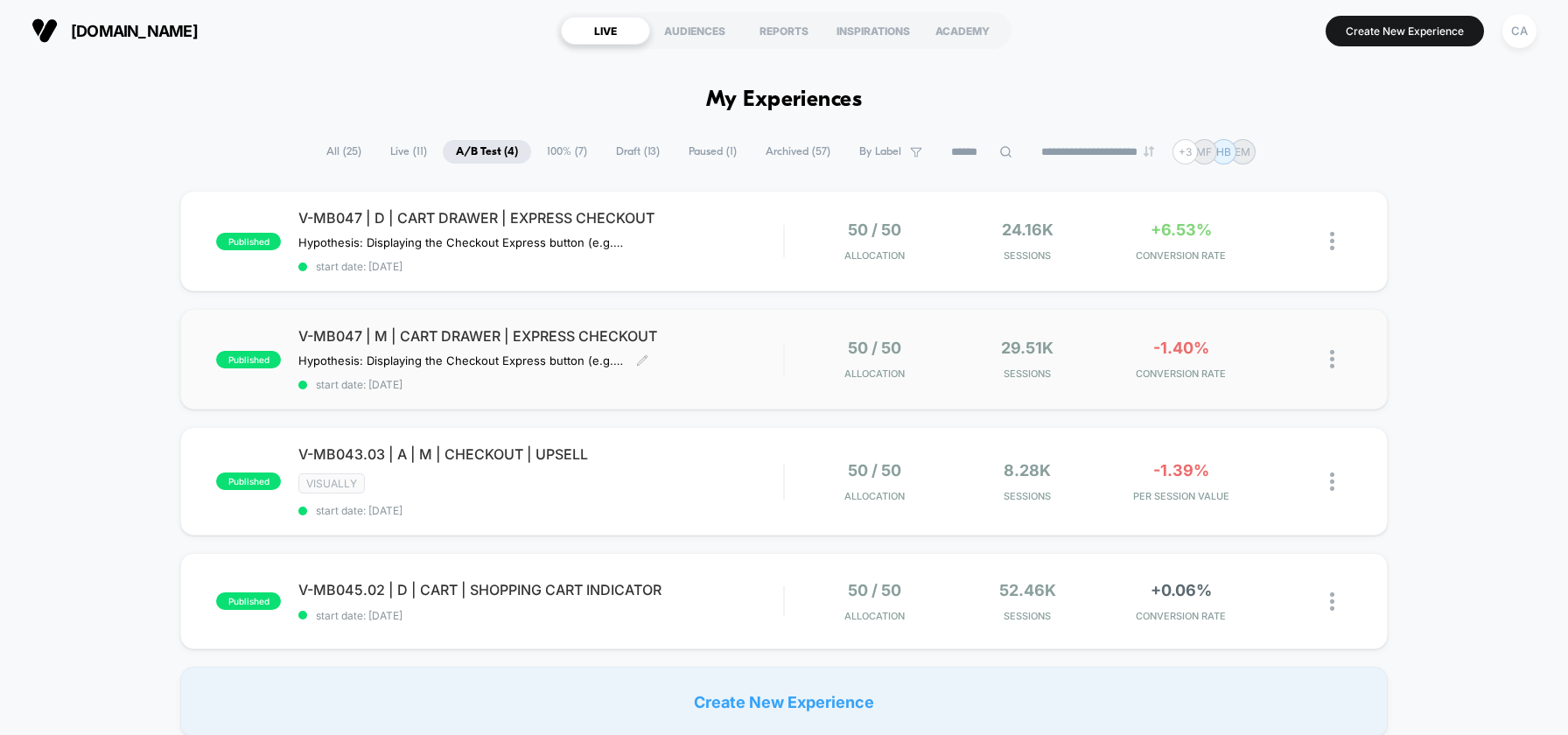
click at [720, 363] on div "V-MB047 | M | CART DRAWER | EXPRESS CHECKOUT Hypothesis: Displaying the Checkou…" at bounding box center [540, 359] width 485 height 64
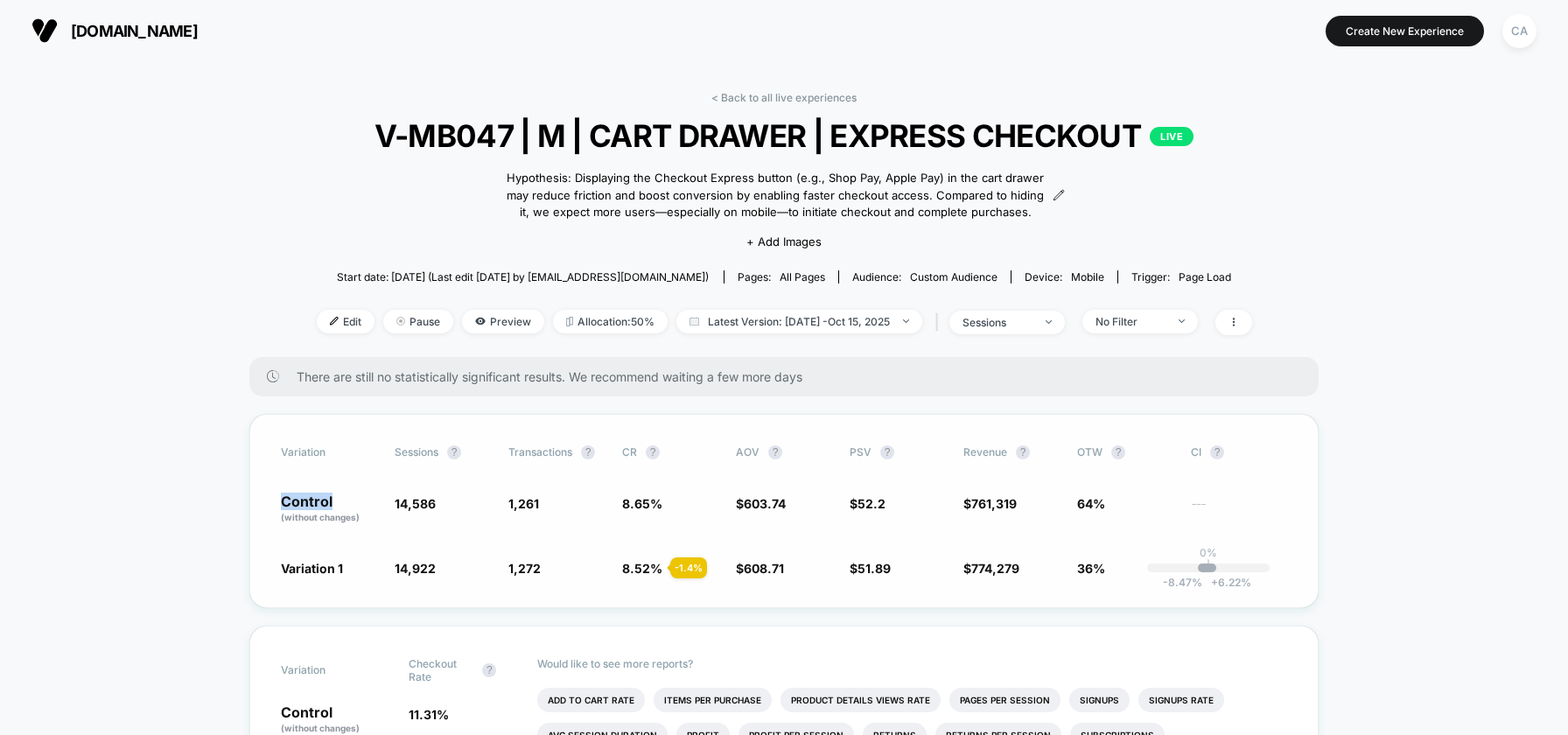
drag, startPoint x: 280, startPoint y: 499, endPoint x: 397, endPoint y: 497, distance: 117.0
click at [397, 497] on div "Variation Sessions ? Transactions ? CR ? AOV ? PSV ? Revenue ? OTW ? CI ? Contr…" at bounding box center [784, 511] width 1069 height 194
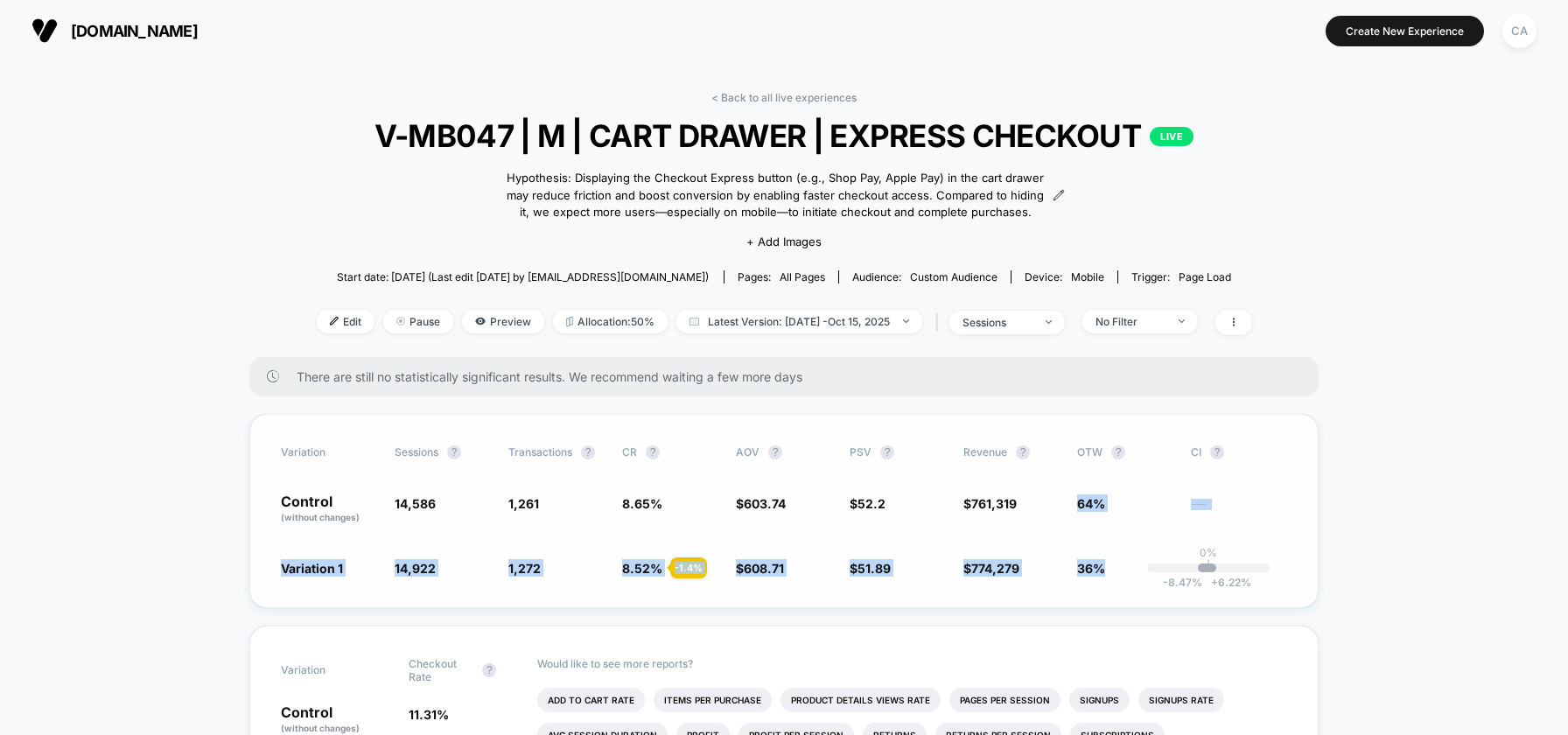
drag, startPoint x: 1051, startPoint y: 493, endPoint x: 1113, endPoint y: 567, distance: 96.5
click at [1113, 567] on div "Variation Sessions ? Transactions ? CR ? AOV ? PSV ? Revenue ? OTW ? CI ? Contr…" at bounding box center [784, 511] width 1069 height 194
drag, startPoint x: 1113, startPoint y: 567, endPoint x: 1353, endPoint y: 446, distance: 268.8
click at [777, 96] on link "< Back to all live experiences" at bounding box center [784, 97] width 145 height 13
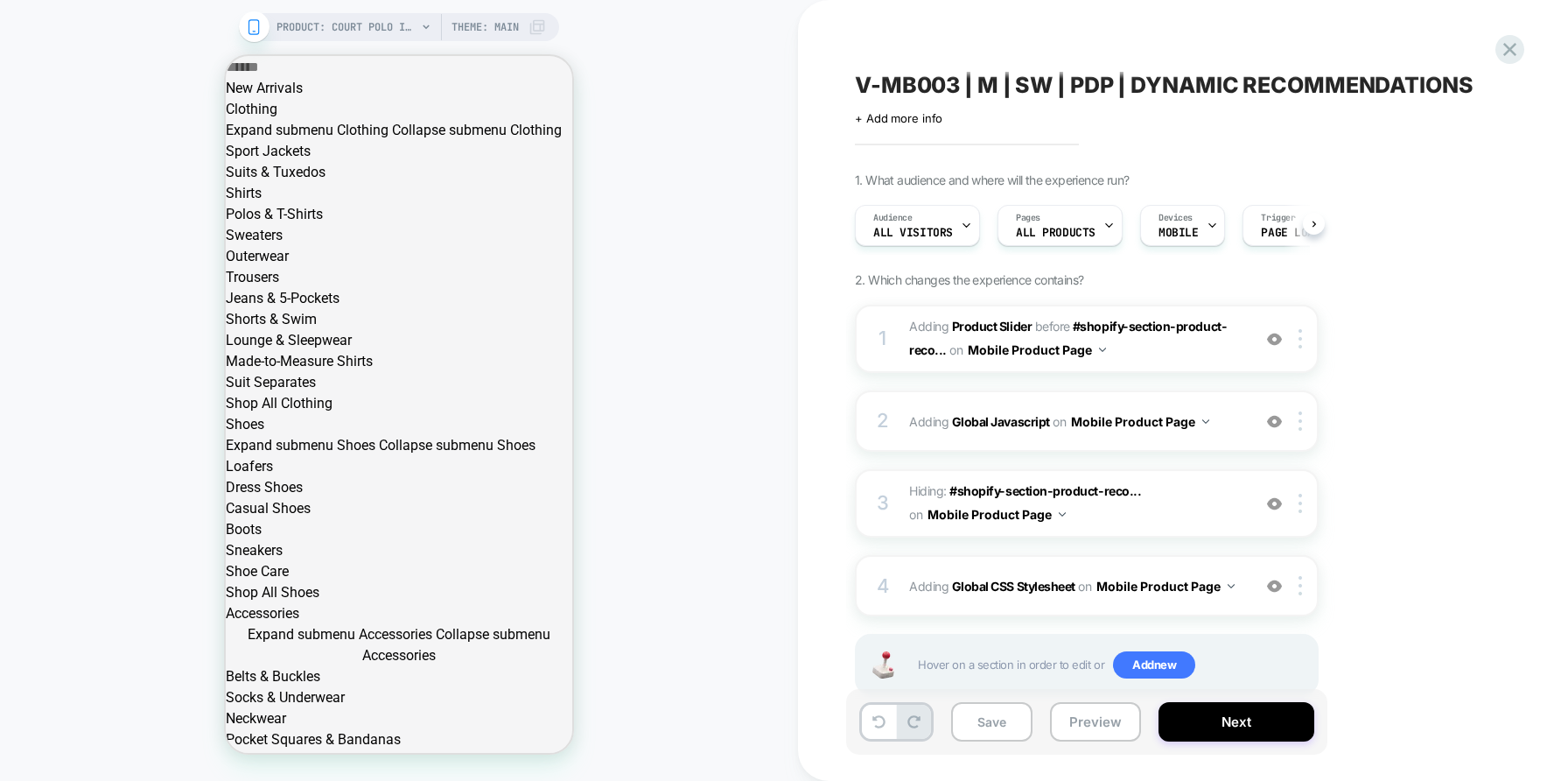
scroll to position [0, 1]
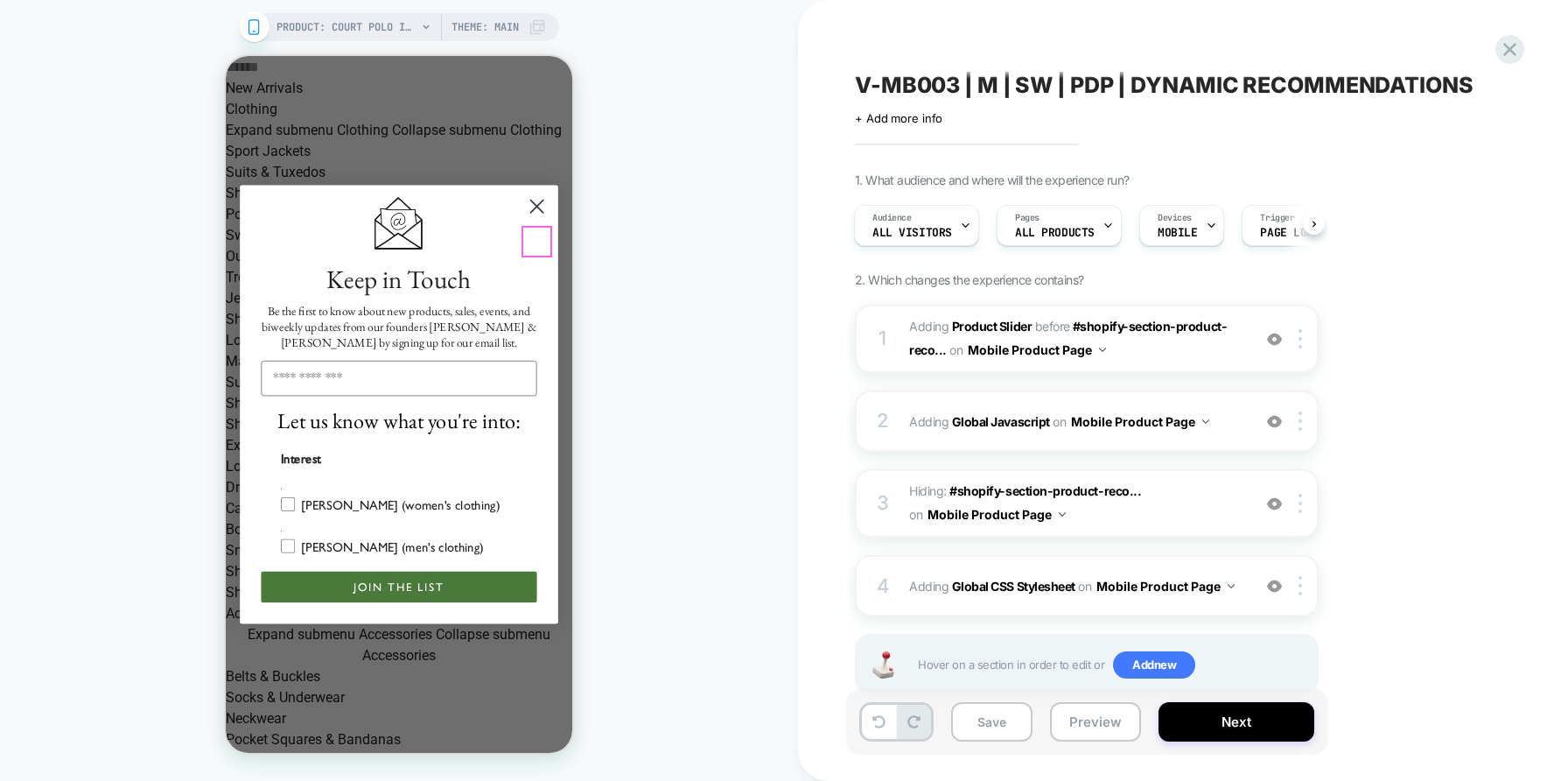
click at [539, 222] on circle "Close dialog" at bounding box center [537, 206] width 30 height 30
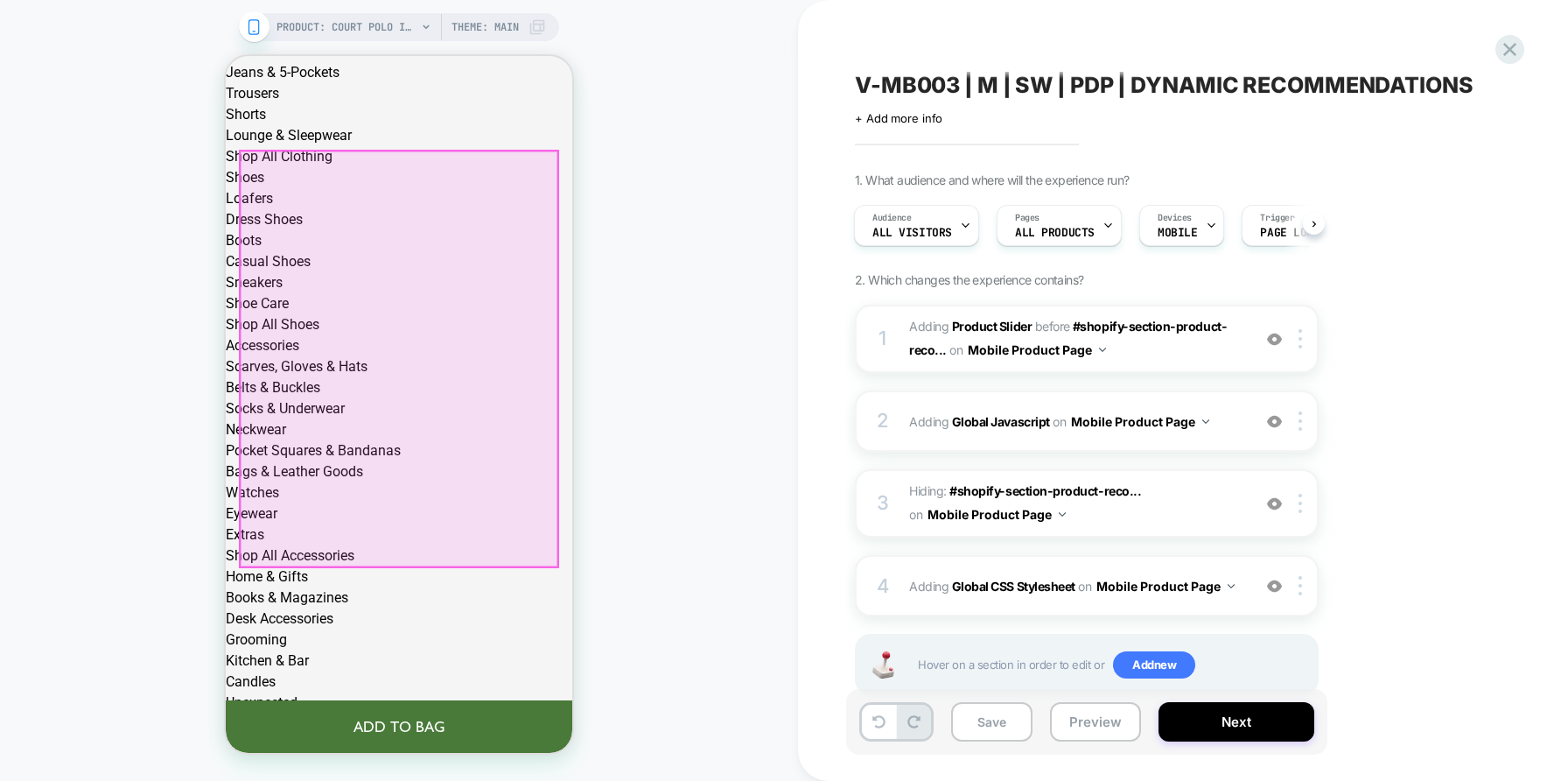
scroll to position [0, 165]
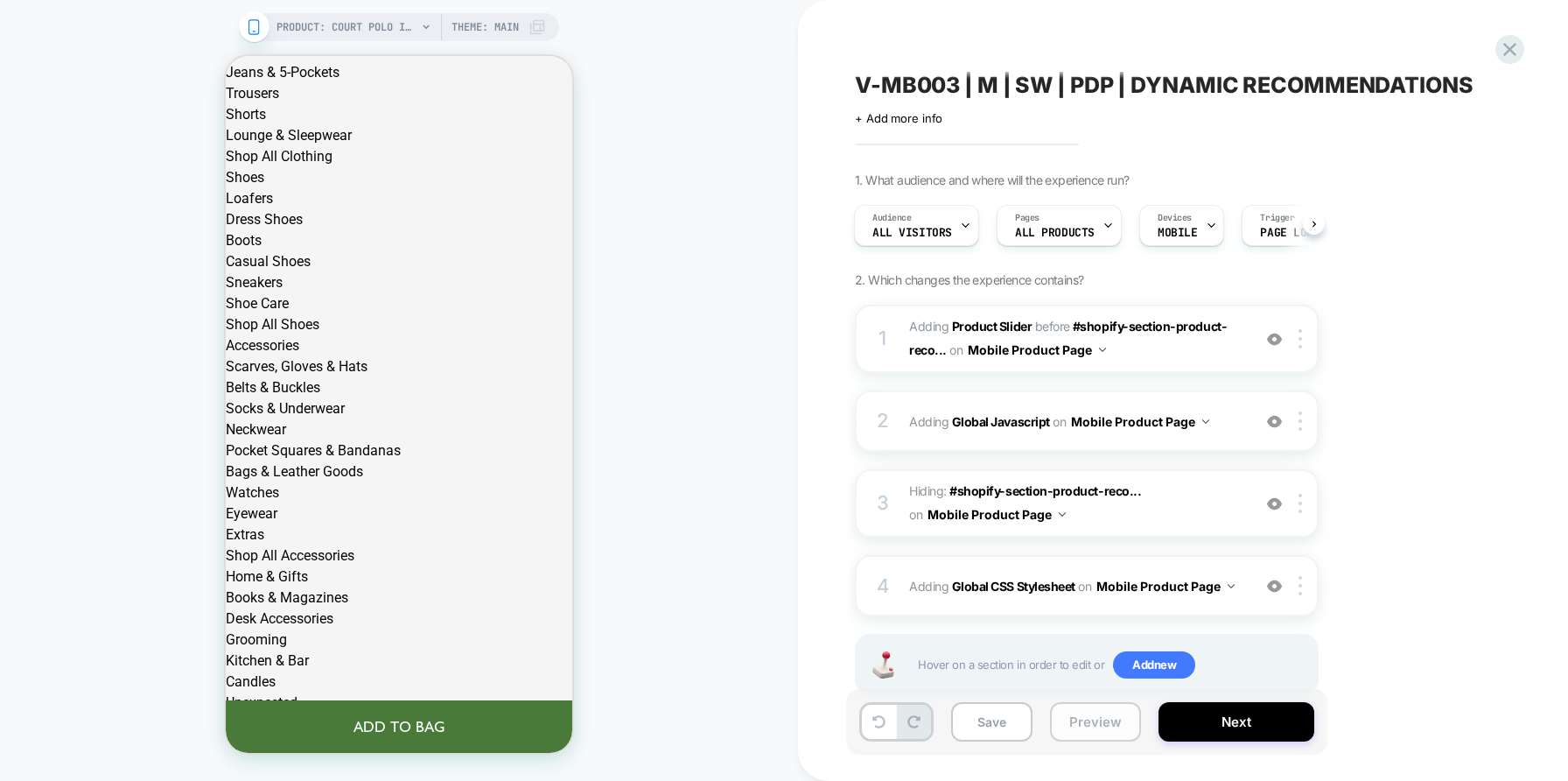
click at [1091, 721] on button "Preview" at bounding box center [1095, 722] width 91 height 39
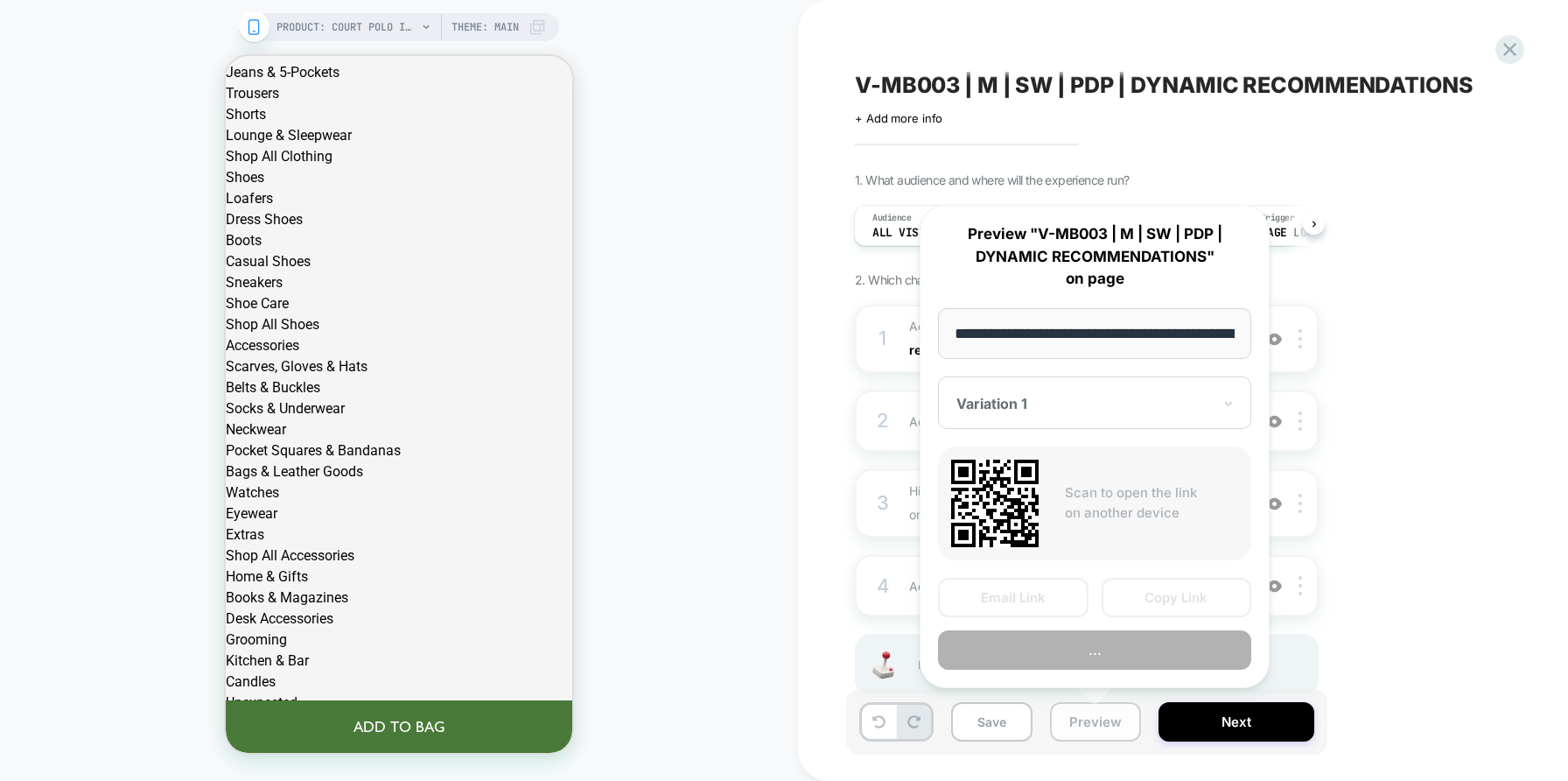
scroll to position [0, 469]
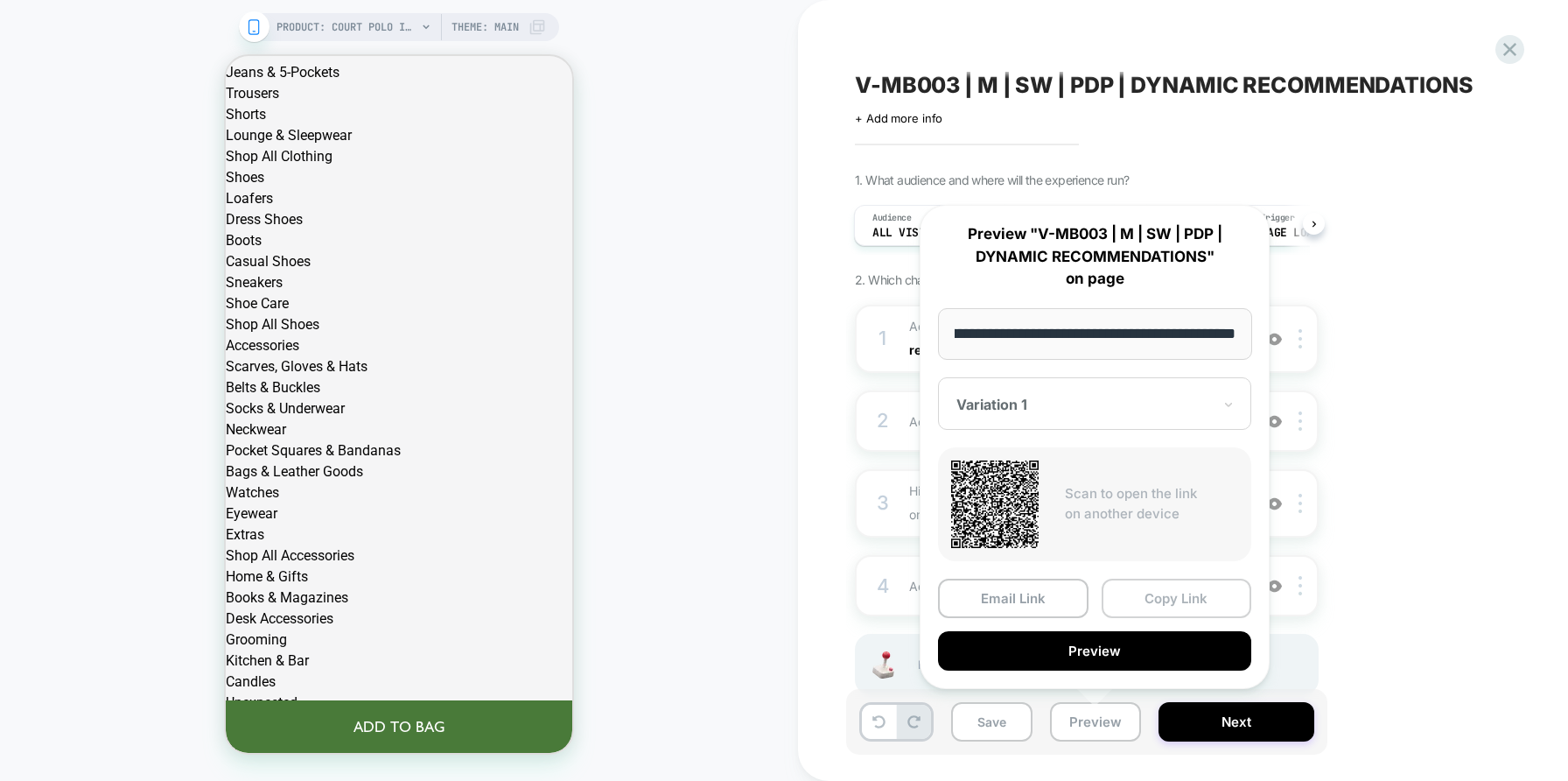
click at [1134, 587] on button "Copy Link" at bounding box center [1177, 598] width 151 height 39
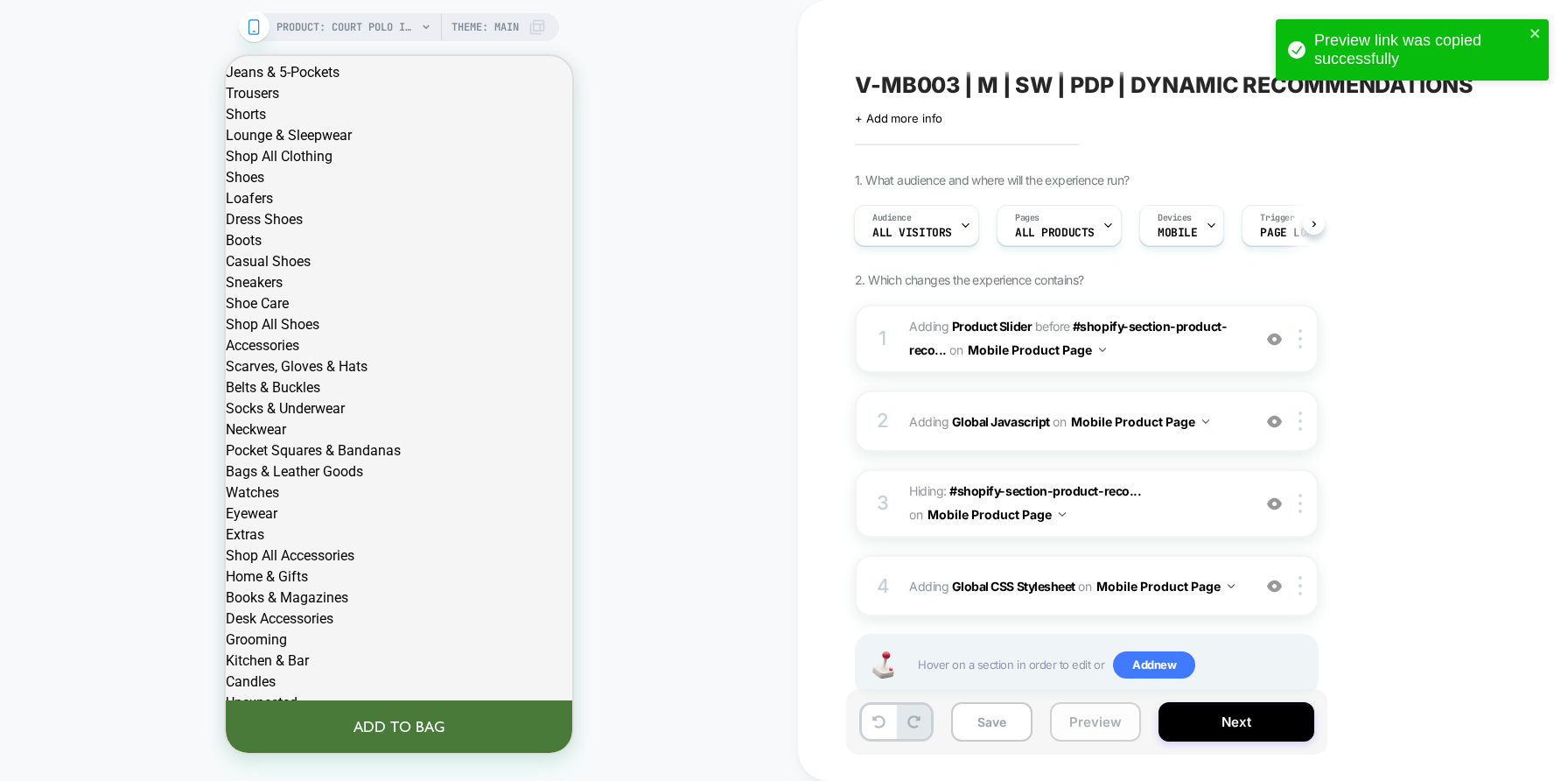
click at [1118, 719] on button "Preview" at bounding box center [1095, 722] width 91 height 39
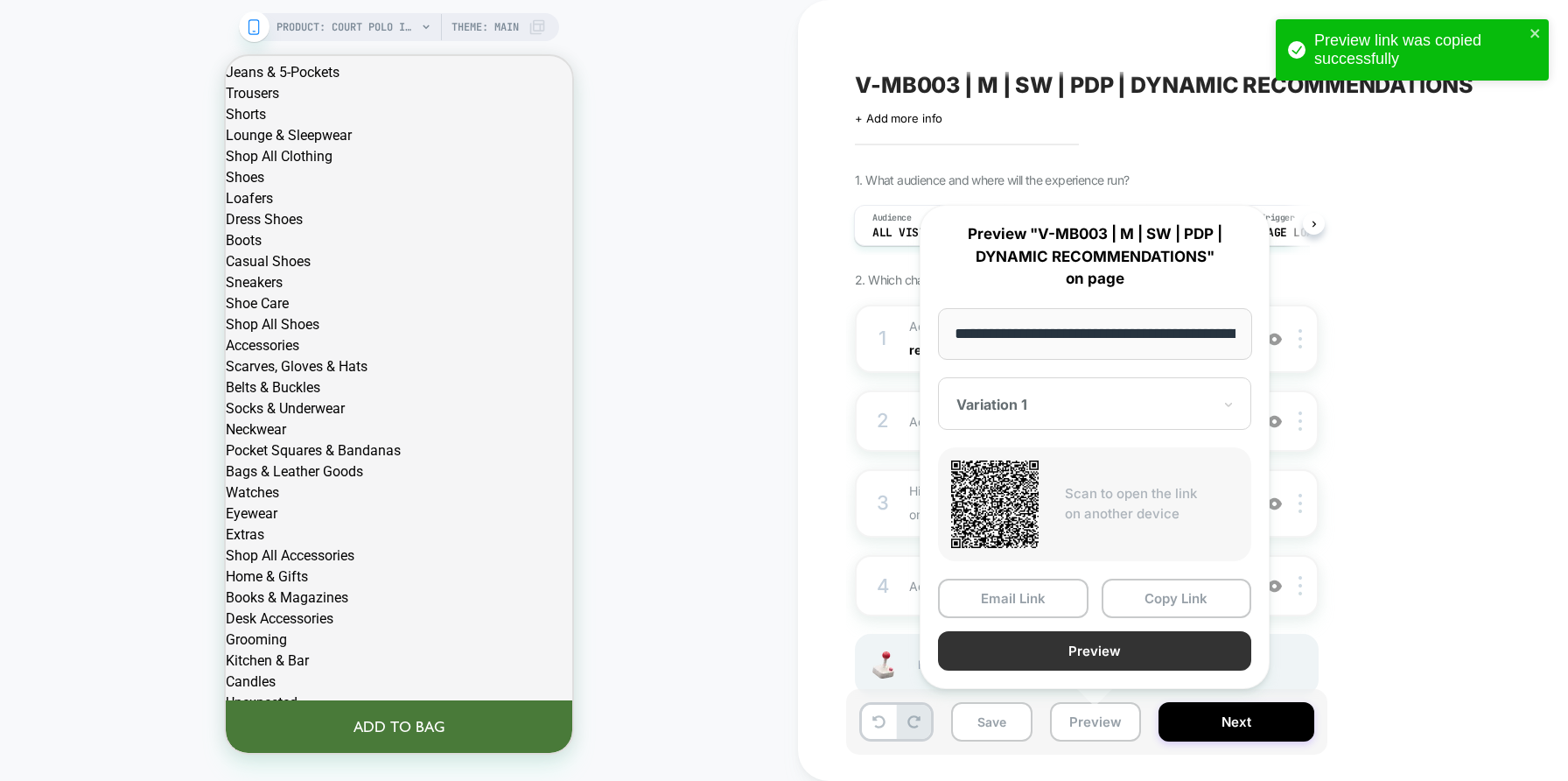
click at [1099, 653] on button "Preview" at bounding box center [1094, 651] width 313 height 39
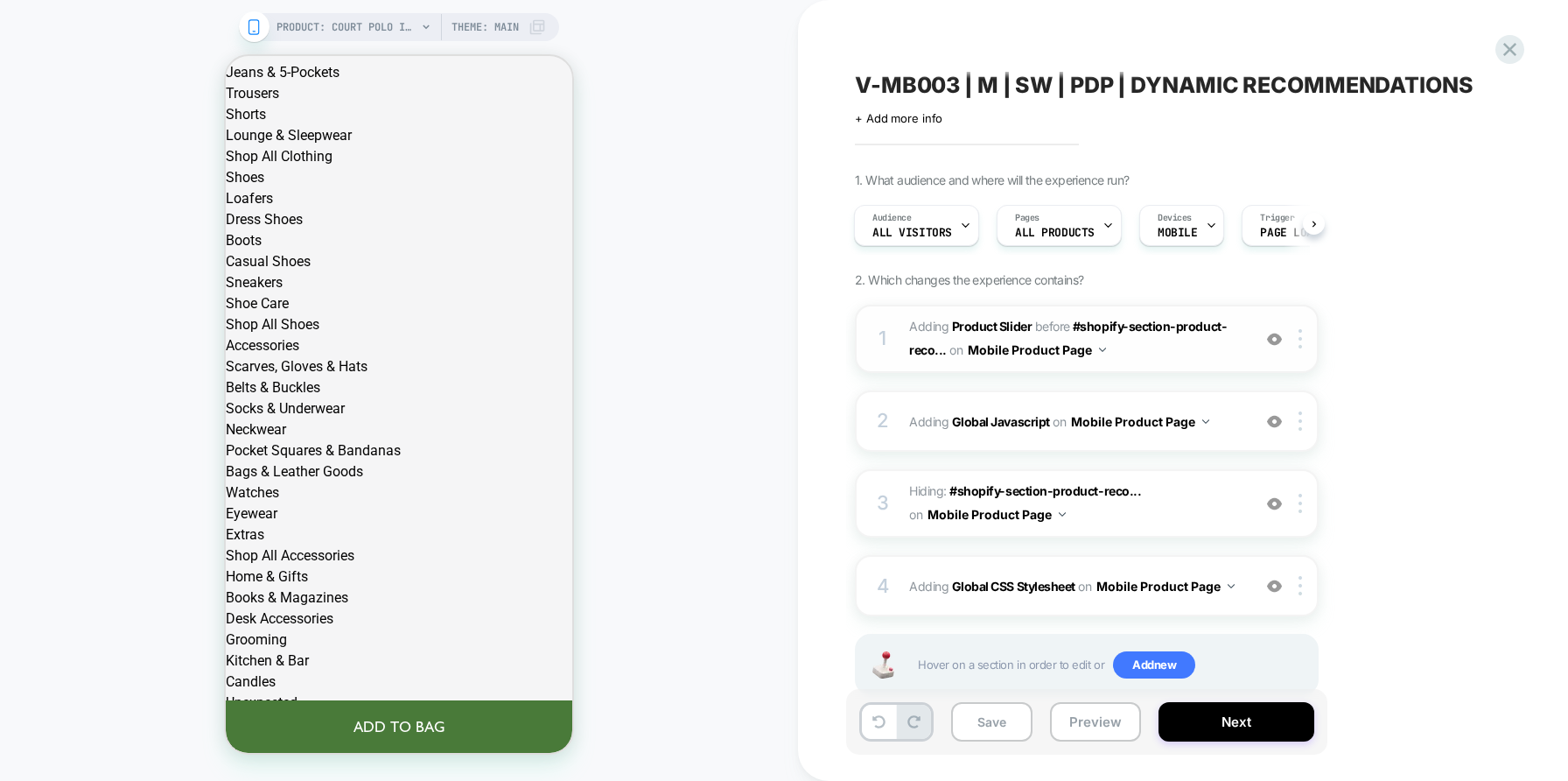
click at [1196, 355] on span "#_loomi_addon_1751999925582 Adding Product Slider BEFORE #shopify-section-produ…" at bounding box center [1075, 338] width 333 height 48
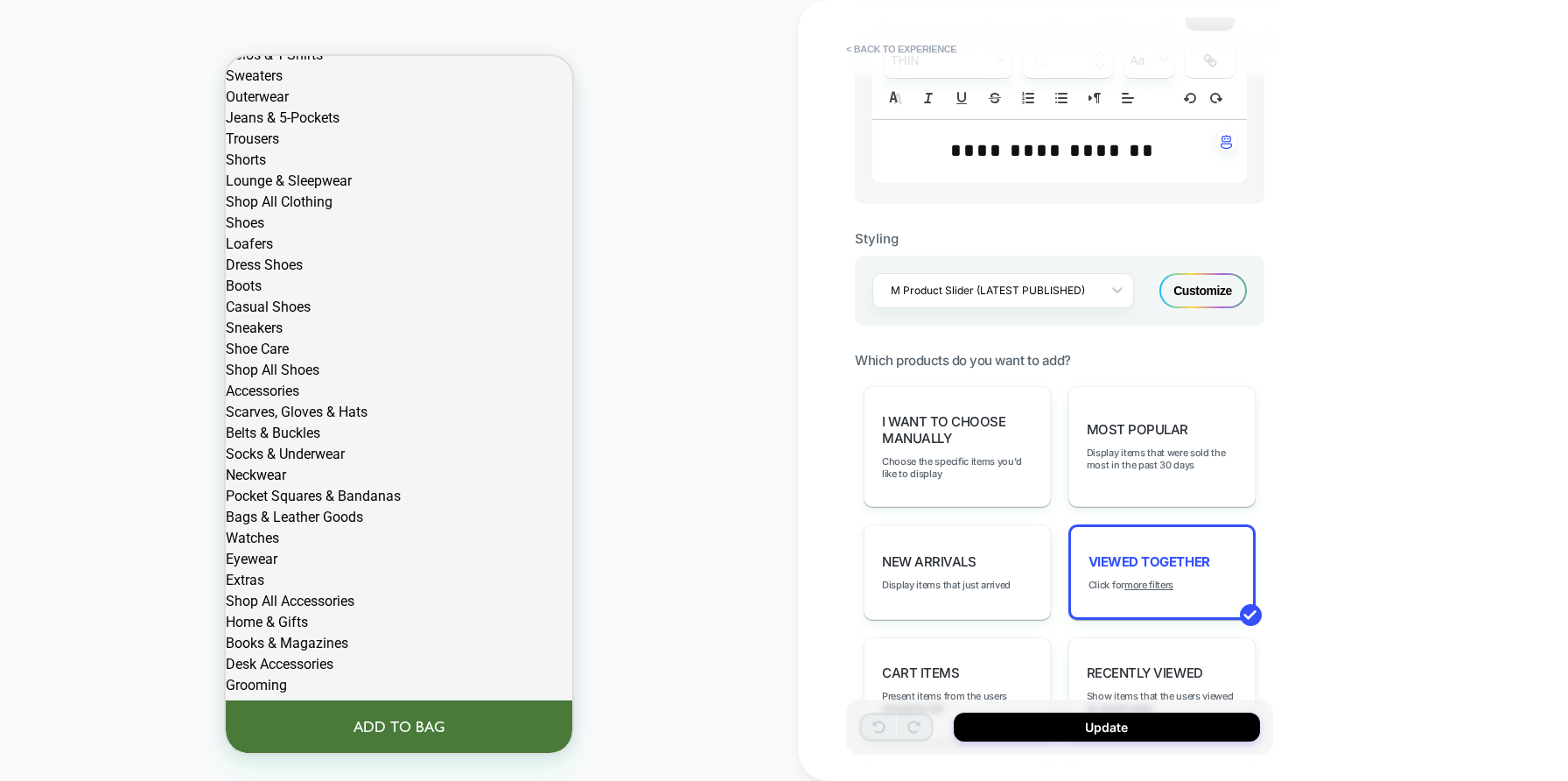
scroll to position [548, 0]
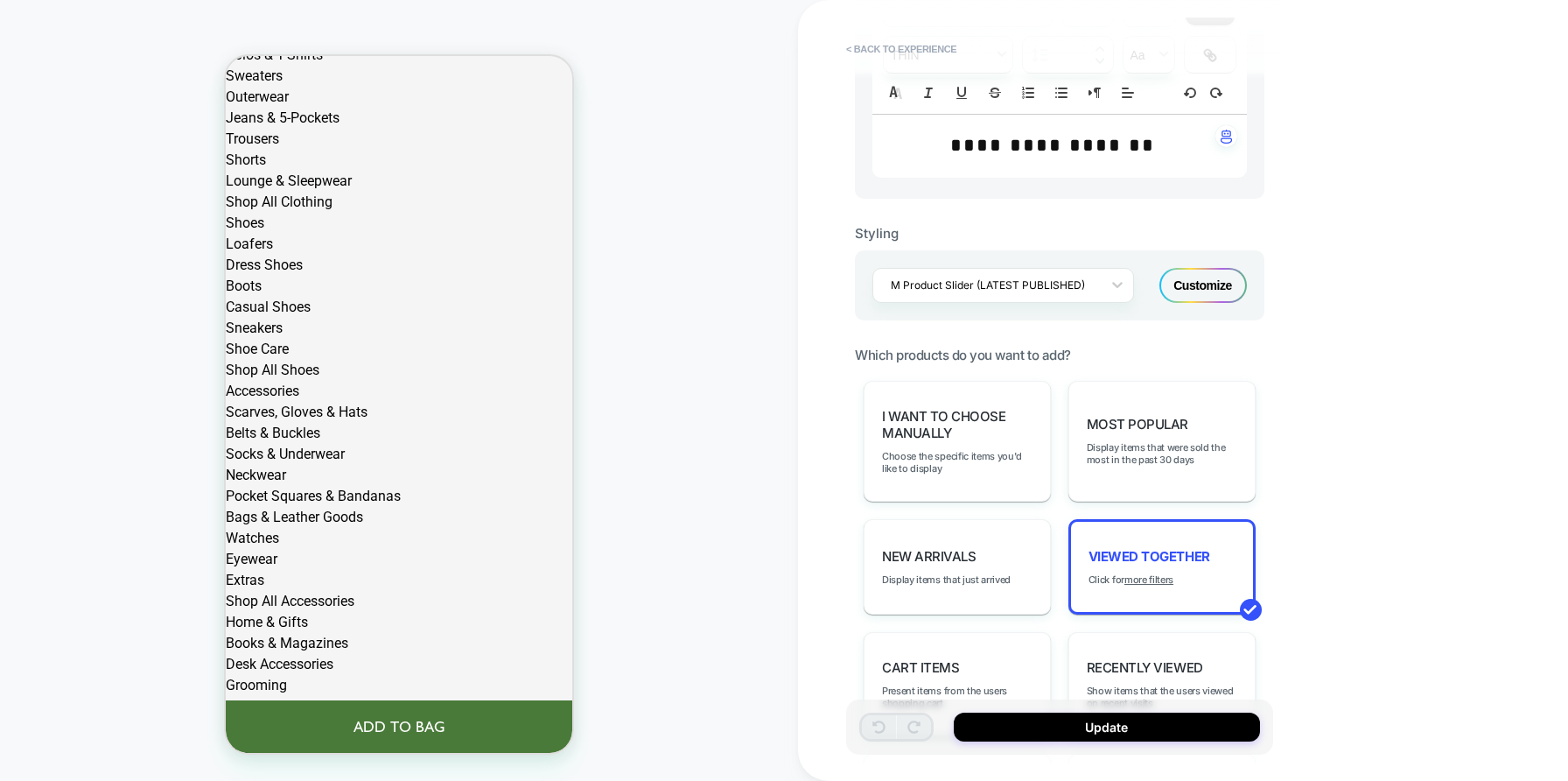
click at [1188, 276] on div "Customize" at bounding box center [1203, 285] width 87 height 35
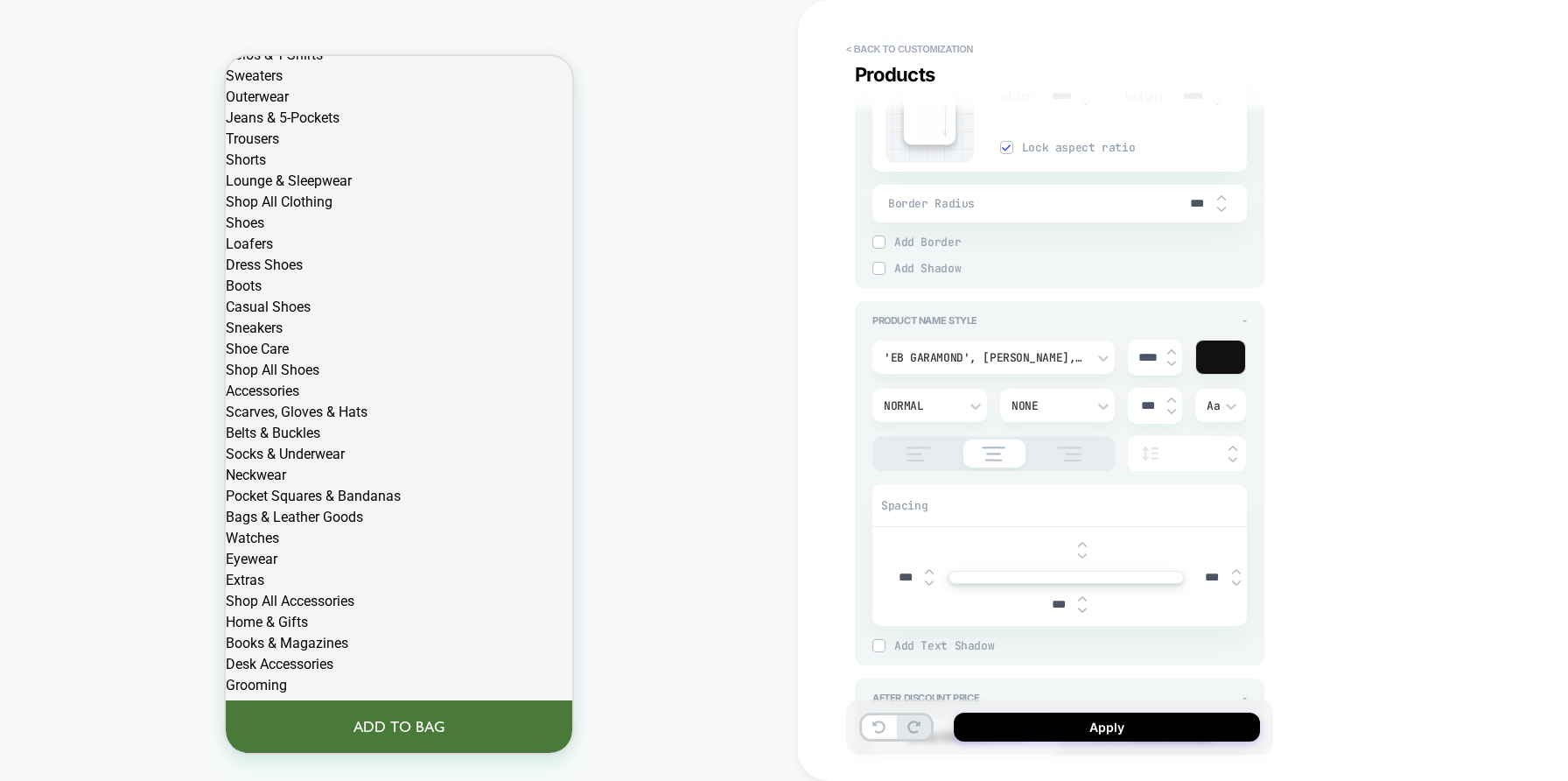
scroll to position [820, 0]
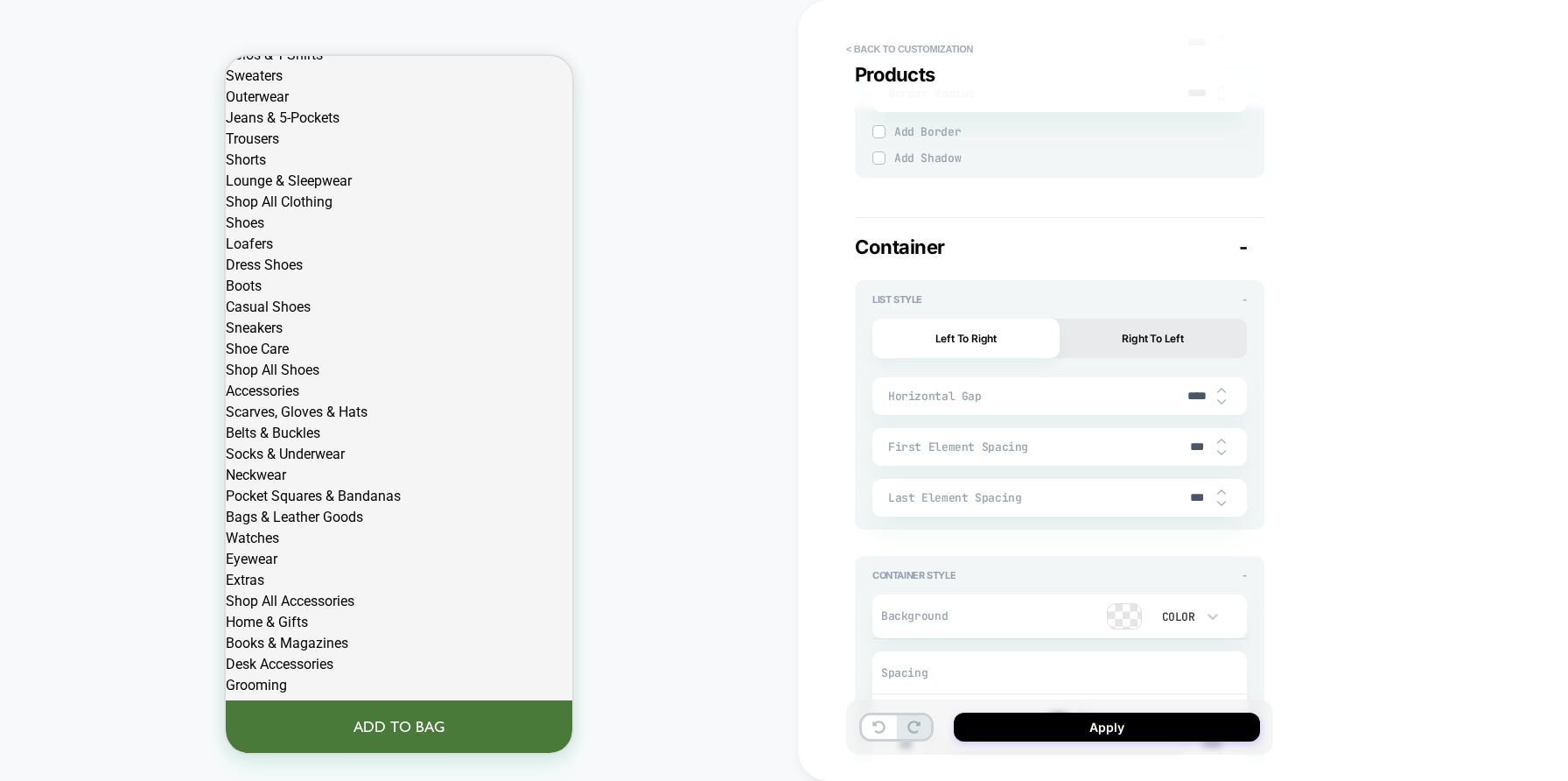
type textarea "*"
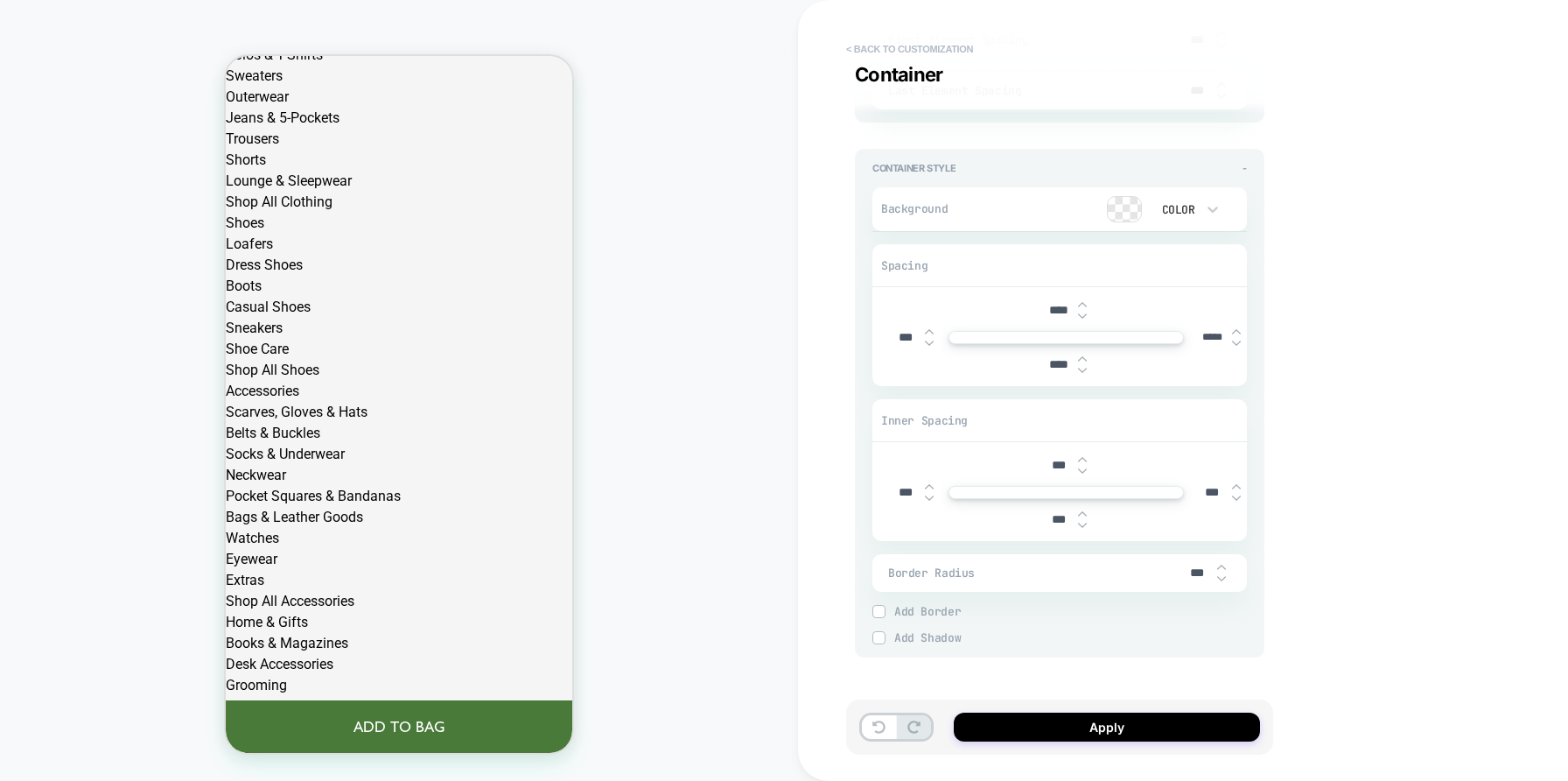
click at [915, 48] on button "< Back to customization" at bounding box center [909, 48] width 145 height 28
